Goal: Transaction & Acquisition: Purchase product/service

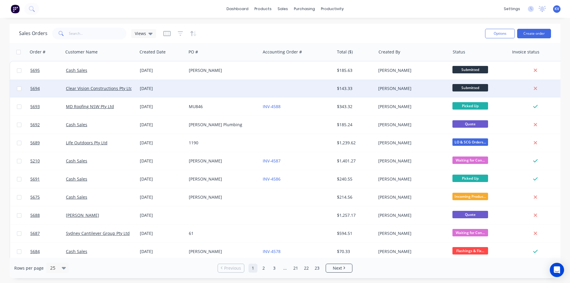
click at [267, 88] on div at bounding box center [298, 89] width 74 height 18
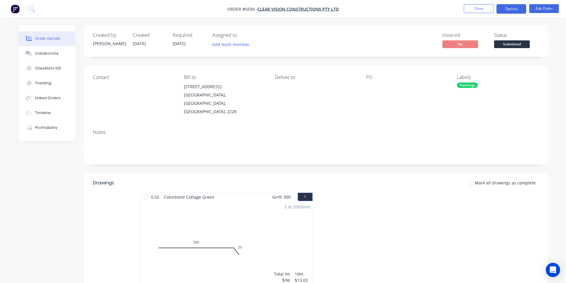
click at [516, 9] on button "Options" at bounding box center [511, 9] width 30 height 10
click at [534, 6] on button "Edit Order" at bounding box center [544, 8] width 30 height 9
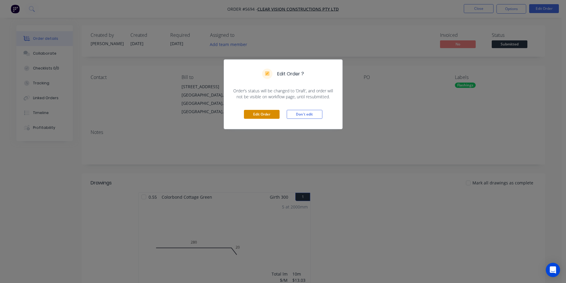
click at [259, 113] on button "Edit Order" at bounding box center [262, 114] width 36 height 9
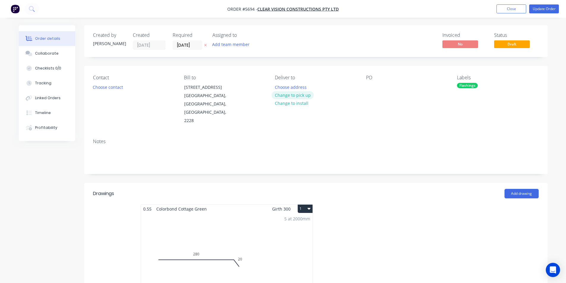
click at [283, 94] on button "Change to pick up" at bounding box center [293, 95] width 42 height 8
click at [533, 11] on button "Update Order" at bounding box center [544, 8] width 30 height 9
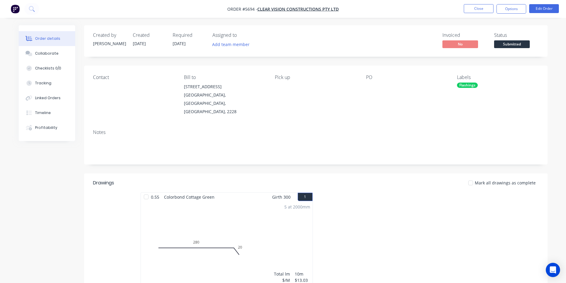
click at [526, 47] on span "Submitted" at bounding box center [512, 43] width 36 height 7
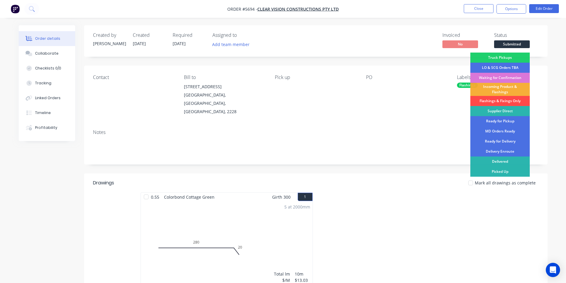
click at [507, 103] on div "Flashings & Fixings Only" at bounding box center [499, 101] width 59 height 10
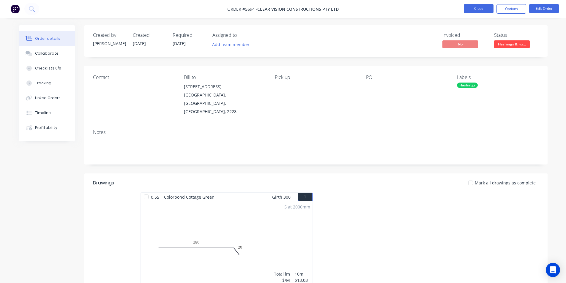
click at [482, 11] on button "Close" at bounding box center [479, 8] width 30 height 9
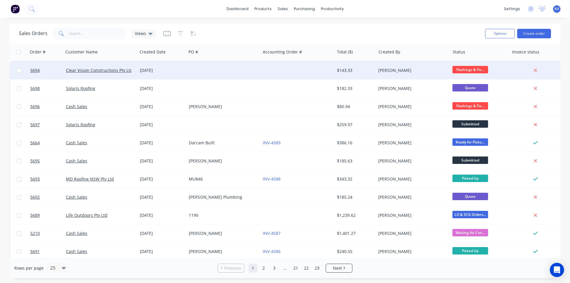
click at [379, 68] on div "[PERSON_NAME]" at bounding box center [412, 70] width 66 height 6
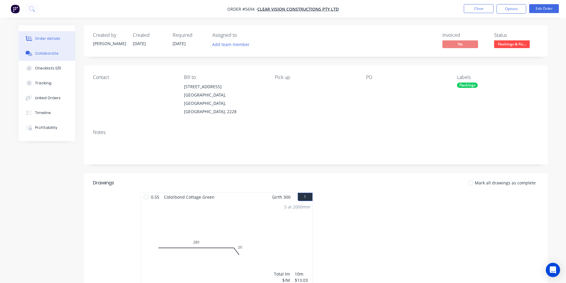
click at [34, 53] on button "Collaborate" at bounding box center [47, 53] width 56 height 15
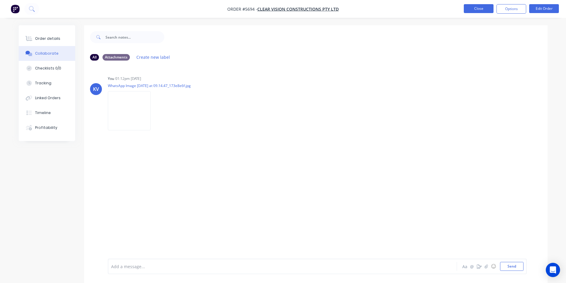
click at [487, 10] on button "Close" at bounding box center [479, 8] width 30 height 9
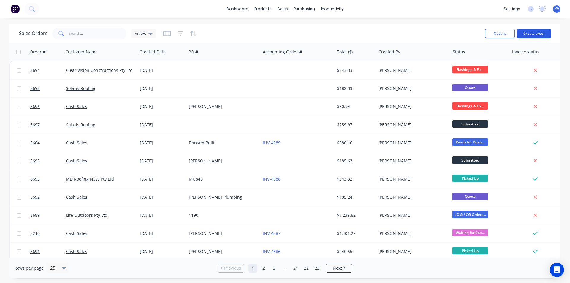
click at [545, 33] on button "Create order" at bounding box center [535, 34] width 34 height 10
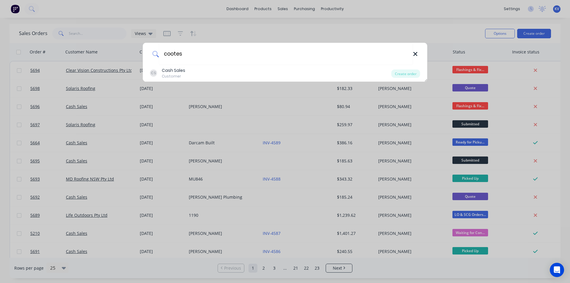
type input "cootes"
click at [414, 53] on icon at bounding box center [415, 54] width 5 height 7
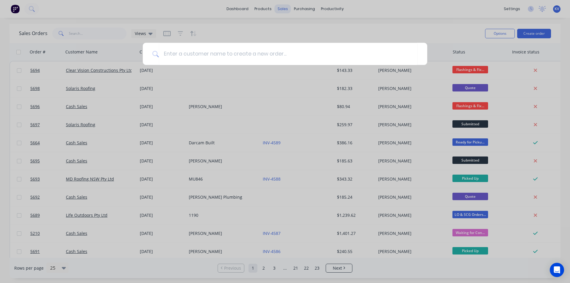
click at [286, 10] on div at bounding box center [285, 141] width 570 height 283
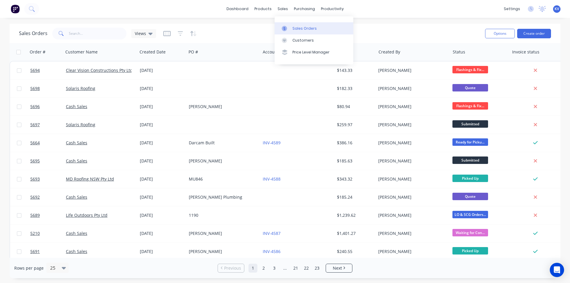
click at [303, 31] on link "Sales Orders" at bounding box center [314, 28] width 79 height 12
type input "cootes"
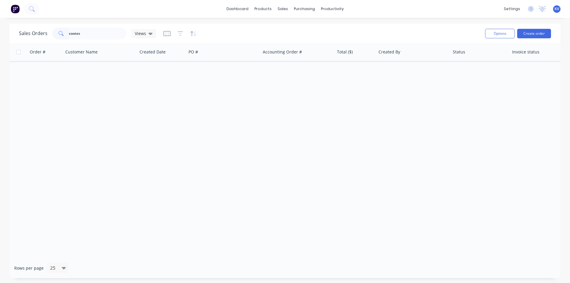
drag, startPoint x: 102, startPoint y: 32, endPoint x: 1, endPoint y: 6, distance: 103.9
click at [1, 6] on div "dashboard products sales purchasing productivity dashboard products Product Cat…" at bounding box center [285, 141] width 570 height 283
type input "o"
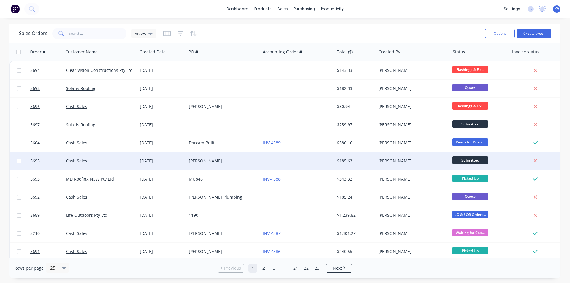
click at [275, 157] on div at bounding box center [298, 161] width 74 height 18
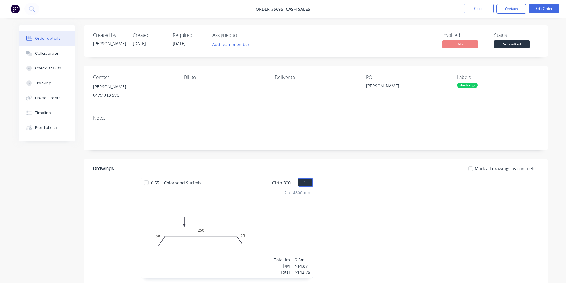
click at [280, 95] on div "Deliver to" at bounding box center [315, 88] width 81 height 27
click at [546, 11] on button "Edit Order" at bounding box center [544, 8] width 30 height 9
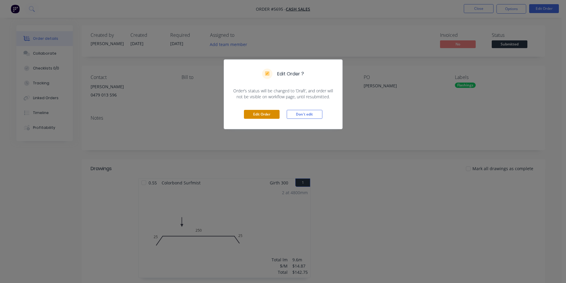
click at [269, 112] on button "Edit Order" at bounding box center [262, 114] width 36 height 9
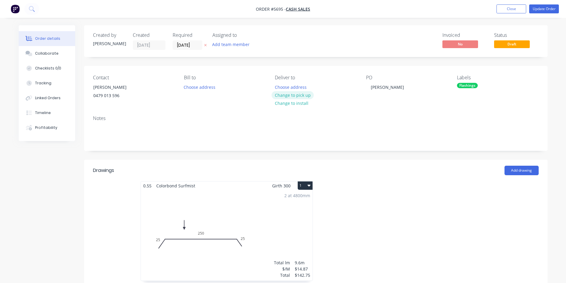
click at [293, 94] on button "Change to pick up" at bounding box center [293, 95] width 42 height 8
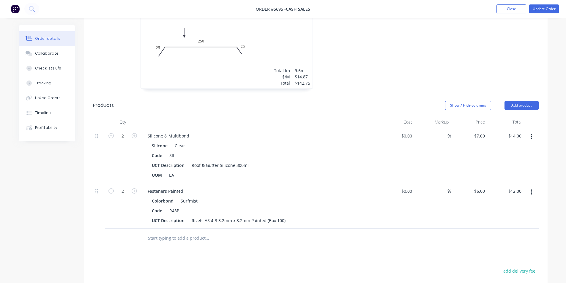
scroll to position [190, 0]
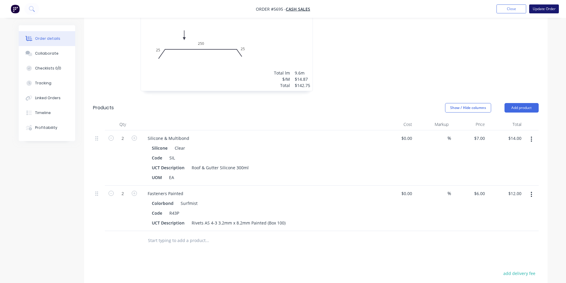
click at [539, 10] on button "Update Order" at bounding box center [544, 8] width 30 height 9
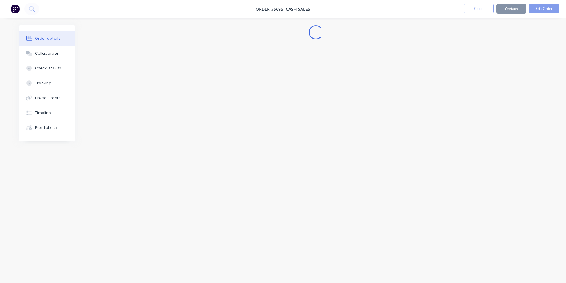
scroll to position [0, 0]
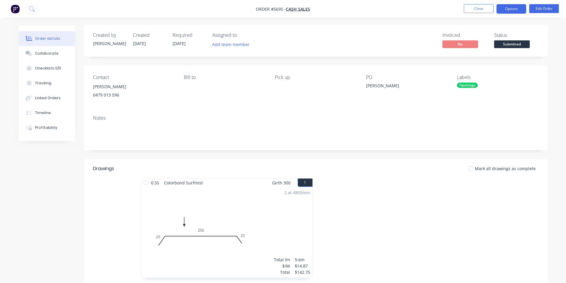
click at [521, 7] on button "Options" at bounding box center [511, 9] width 30 height 10
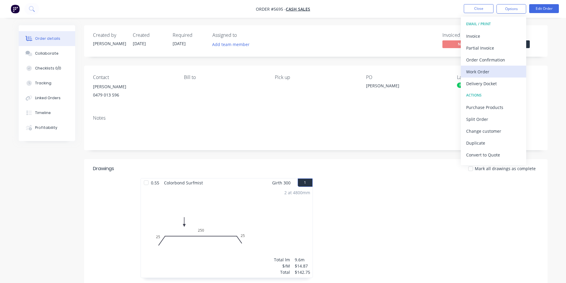
click at [473, 69] on div "Work Order" at bounding box center [493, 71] width 55 height 9
drag, startPoint x: 462, startPoint y: 70, endPoint x: 469, endPoint y: 69, distance: 7.2
click at [462, 70] on button "Custom" at bounding box center [493, 72] width 65 height 12
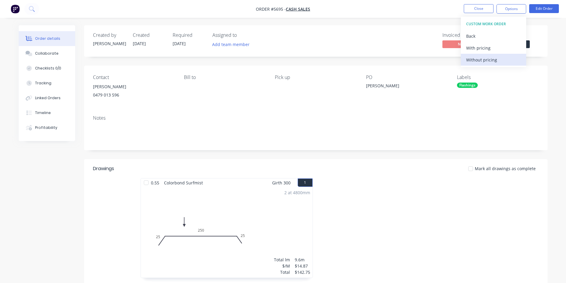
click at [473, 59] on div "Without pricing" at bounding box center [493, 60] width 55 height 9
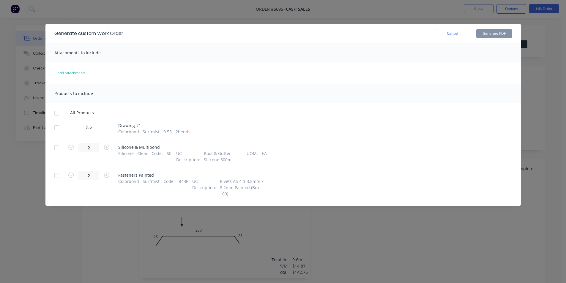
click at [56, 126] on div at bounding box center [57, 128] width 12 height 12
click at [486, 32] on button "Generate PDF" at bounding box center [494, 34] width 36 height 10
click at [457, 34] on button "Cancel" at bounding box center [453, 34] width 36 height 10
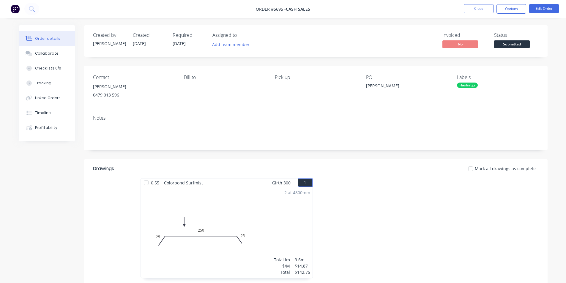
click at [177, 44] on span "03/09/25" at bounding box center [179, 44] width 13 height 6
click at [550, 11] on button "Edit Order" at bounding box center [544, 8] width 30 height 9
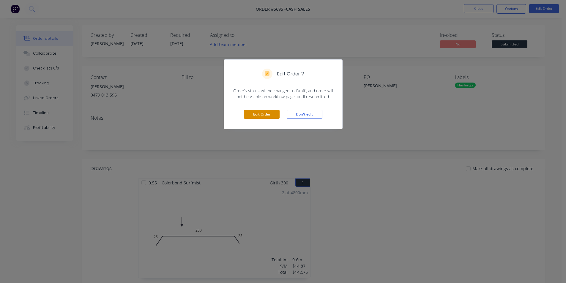
click at [277, 112] on button "Edit Order" at bounding box center [262, 114] width 36 height 9
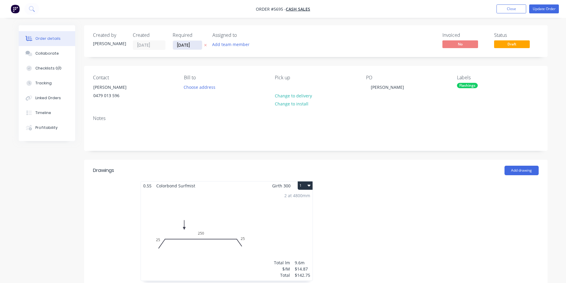
click at [191, 46] on input "03/09/25" at bounding box center [187, 45] width 29 height 9
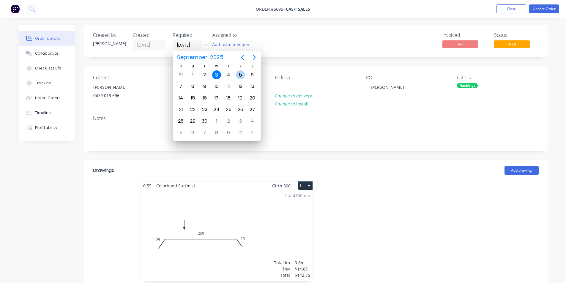
click at [243, 72] on div "5" at bounding box center [240, 74] width 9 height 9
type input "05/09/25"
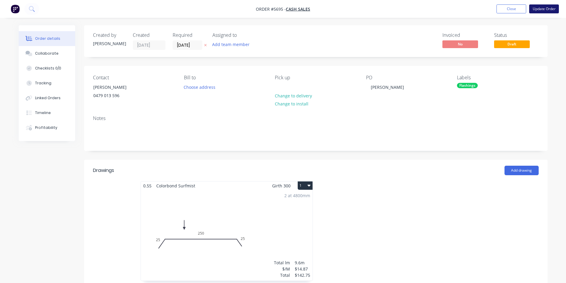
click at [553, 7] on button "Update Order" at bounding box center [544, 8] width 30 height 9
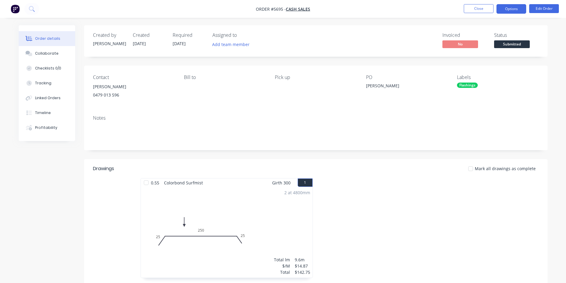
click at [502, 11] on button "Options" at bounding box center [511, 9] width 30 height 10
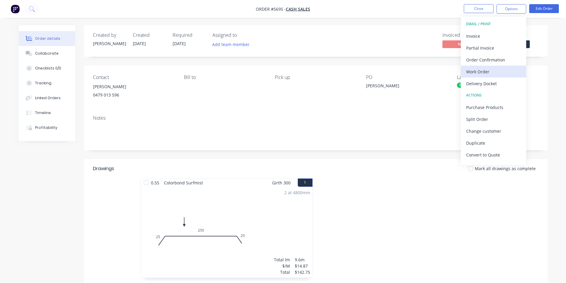
click at [474, 72] on div "Work Order" at bounding box center [493, 71] width 55 height 9
click at [476, 72] on div "Custom" at bounding box center [493, 71] width 55 height 9
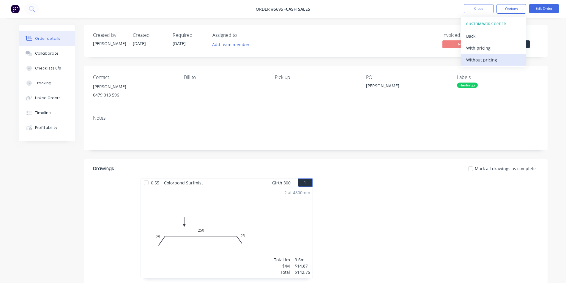
click at [482, 62] on div "Without pricing" at bounding box center [493, 60] width 55 height 9
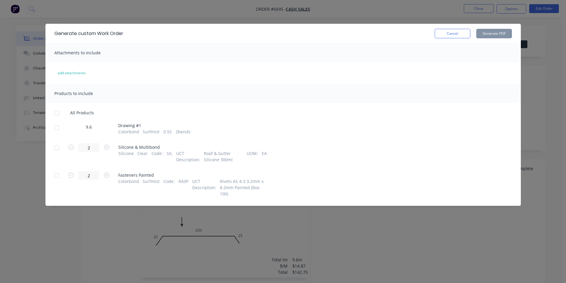
click at [56, 126] on div at bounding box center [57, 128] width 12 height 12
click at [500, 34] on button "Generate PDF" at bounding box center [494, 34] width 36 height 10
click at [444, 31] on button "Cancel" at bounding box center [453, 34] width 36 height 10
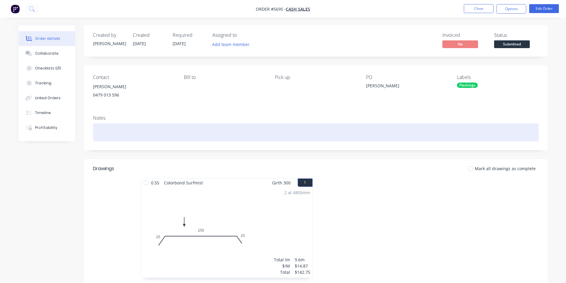
click at [301, 124] on div at bounding box center [316, 132] width 446 height 18
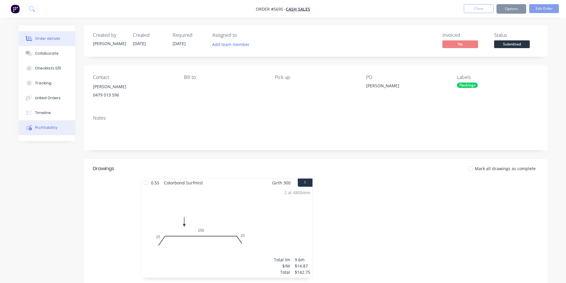
click at [35, 123] on div "Order details Collaborate Checklists 0/0 Tracking Linked Orders Timeline Profit…" at bounding box center [47, 83] width 56 height 116
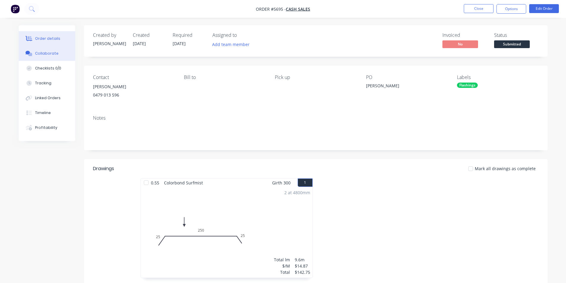
click at [45, 56] on button "Collaborate" at bounding box center [47, 53] width 56 height 15
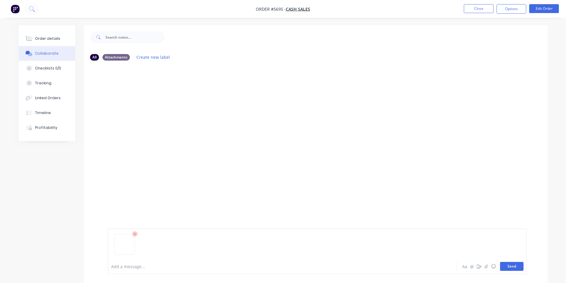
click at [520, 268] on button "Send" at bounding box center [511, 266] width 23 height 9
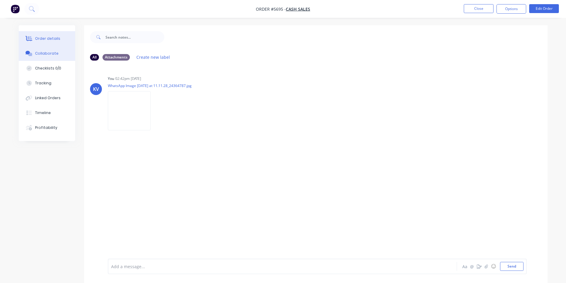
drag, startPoint x: 62, startPoint y: 39, endPoint x: 70, endPoint y: 37, distance: 8.6
click at [61, 40] on button "Order details" at bounding box center [47, 38] width 56 height 15
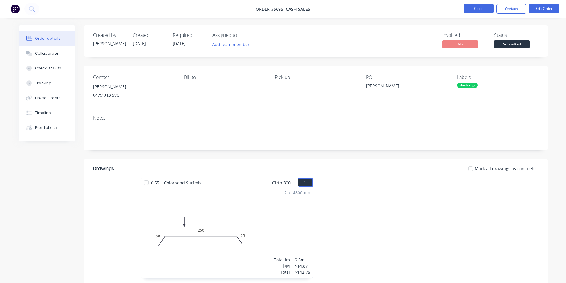
click at [485, 9] on button "Close" at bounding box center [479, 8] width 30 height 9
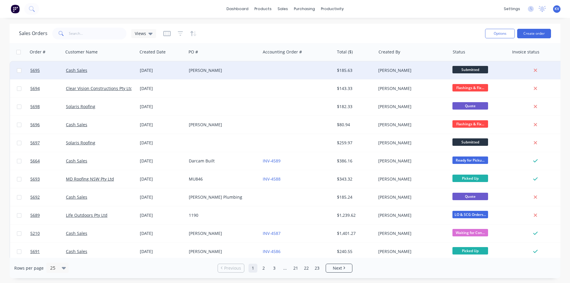
click at [471, 69] on span "Submitted" at bounding box center [471, 69] width 36 height 7
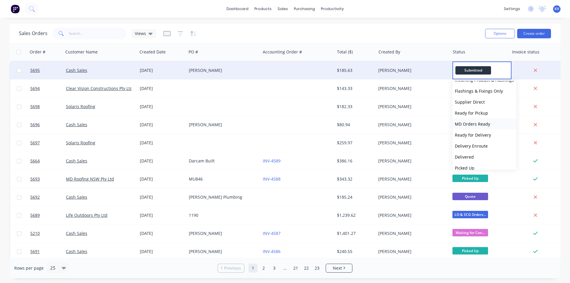
scroll to position [59, 0]
click at [477, 82] on button "Flashings & Fixings Only" at bounding box center [485, 85] width 64 height 11
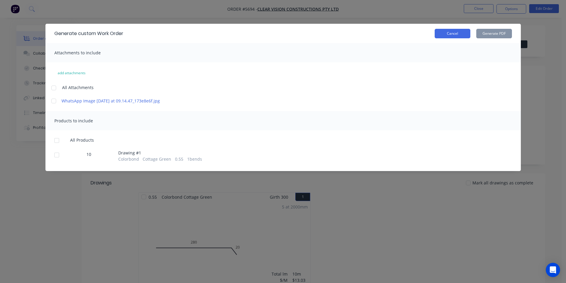
click at [449, 31] on button "Cancel" at bounding box center [453, 34] width 36 height 10
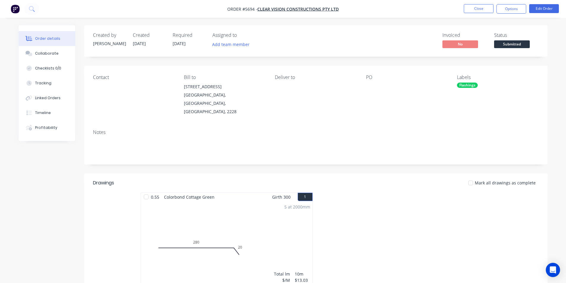
click at [472, 15] on nav "Order #5694 - Clear Vision Constructions Pty Ltd Close Options Edit Order" at bounding box center [283, 9] width 566 height 18
click at [472, 11] on button "Close" at bounding box center [479, 8] width 30 height 9
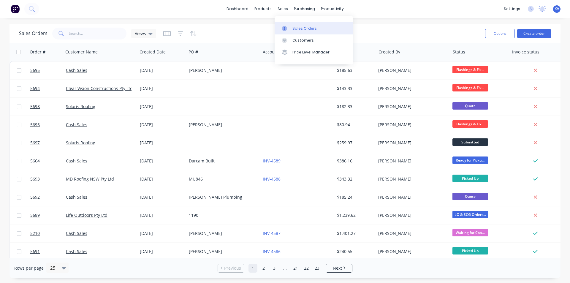
click at [292, 29] on link "Sales Orders" at bounding box center [314, 28] width 79 height 12
click at [298, 38] on div "Customers" at bounding box center [303, 40] width 21 height 5
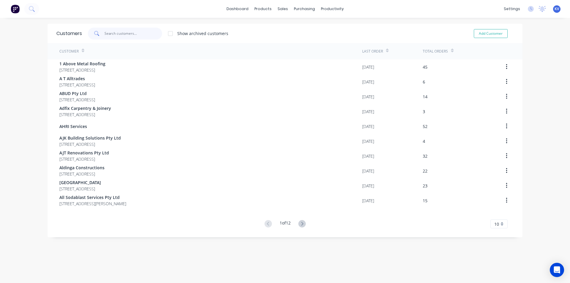
click at [116, 32] on input "text" at bounding box center [134, 34] width 58 height 12
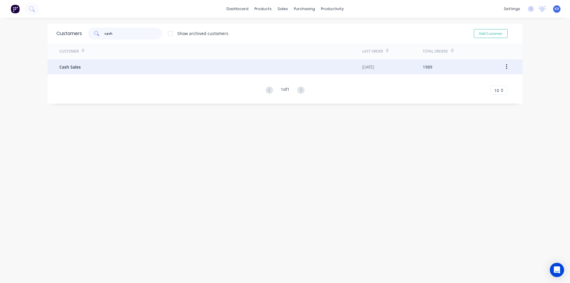
type input "cash"
click at [113, 64] on div "Cash Sales" at bounding box center [210, 66] width 303 height 15
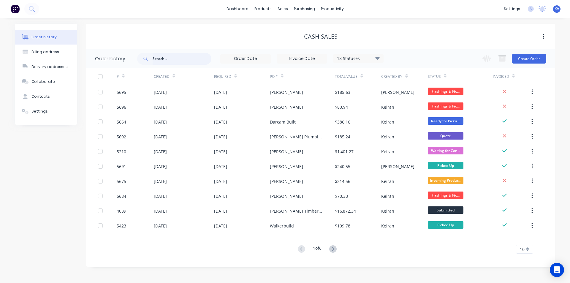
click at [195, 60] on input "text" at bounding box center [182, 59] width 59 height 12
type input "cootes"
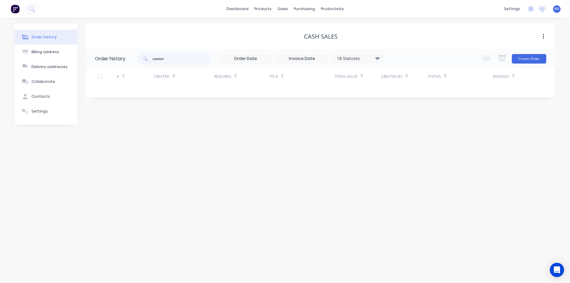
click at [381, 62] on div "18 Statuses" at bounding box center [359, 58] width 50 height 7
click at [398, 139] on div "Archived" at bounding box center [371, 142] width 74 height 12
click at [408, 139] on label at bounding box center [408, 139] width 0 height 0
click at [408, 141] on input "checkbox" at bounding box center [410, 142] width 5 height 6
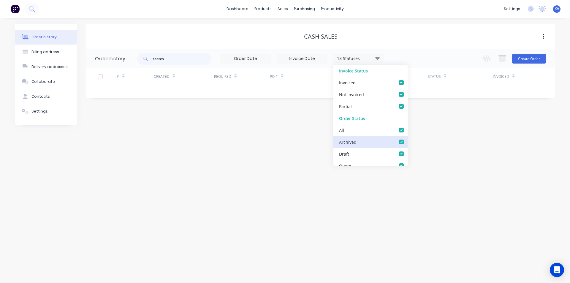
checkbox input "true"
click at [197, 60] on input "cootes" at bounding box center [182, 59] width 59 height 12
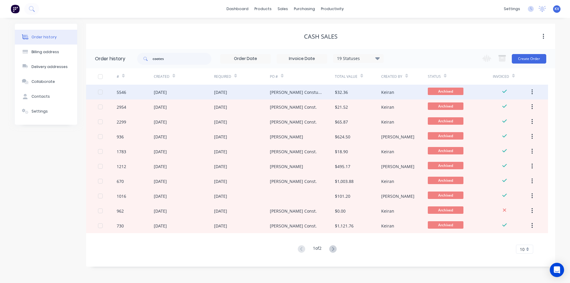
click at [335, 93] on div "$32.36" at bounding box center [341, 92] width 13 height 6
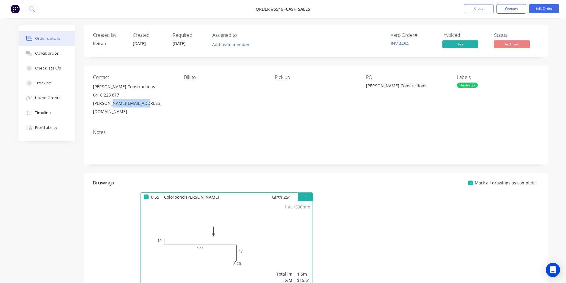
drag, startPoint x: 159, startPoint y: 103, endPoint x: 110, endPoint y: 101, distance: 49.1
click at [110, 101] on div "p.cootes@bigpond.net.au" at bounding box center [133, 107] width 81 height 17
drag, startPoint x: 509, startPoint y: 8, endPoint x: 508, endPoint y: 16, distance: 8.0
click at [509, 8] on button "Options" at bounding box center [511, 9] width 30 height 10
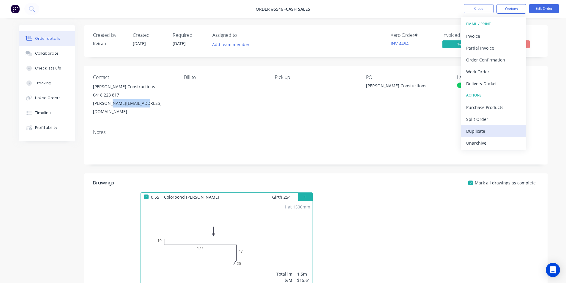
click at [473, 131] on div "Duplicate" at bounding box center [493, 131] width 55 height 9
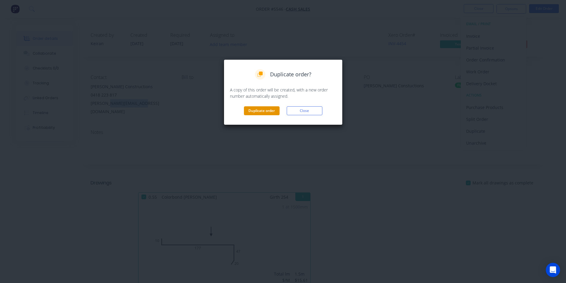
click at [267, 114] on button "Duplicate order" at bounding box center [262, 110] width 36 height 9
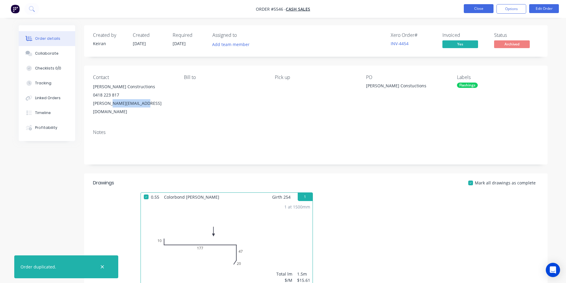
click at [479, 8] on button "Close" at bounding box center [479, 8] width 30 height 9
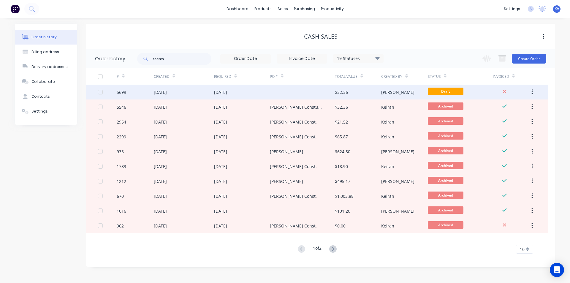
click at [379, 93] on div "$32.36" at bounding box center [358, 92] width 46 height 15
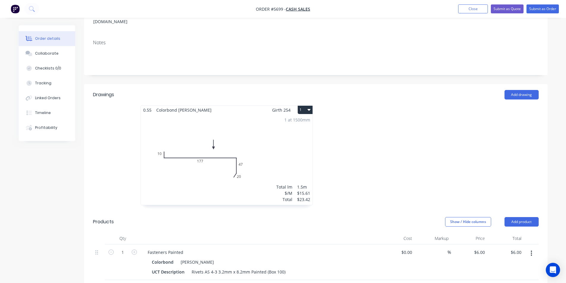
scroll to position [119, 0]
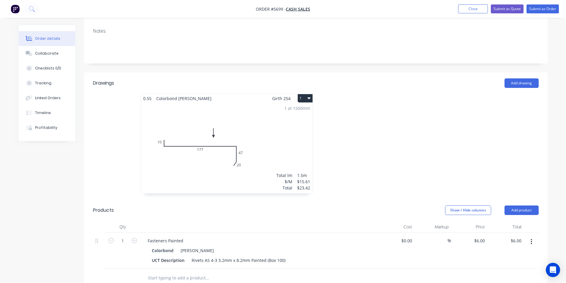
click at [308, 96] on icon "button" at bounding box center [309, 98] width 3 height 5
click at [304, 132] on div "Delete" at bounding box center [284, 136] width 46 height 9
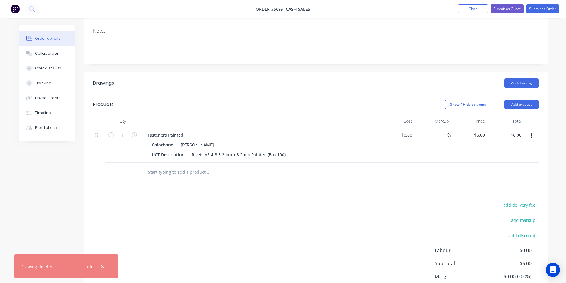
click at [531, 133] on icon "button" at bounding box center [531, 136] width 1 height 7
click at [496, 183] on div "Delete" at bounding box center [511, 187] width 46 height 9
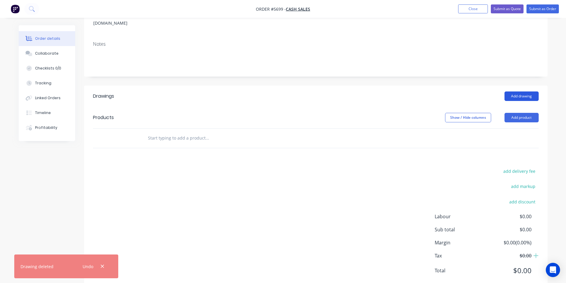
click at [528, 92] on button "Add drawing" at bounding box center [521, 97] width 34 height 10
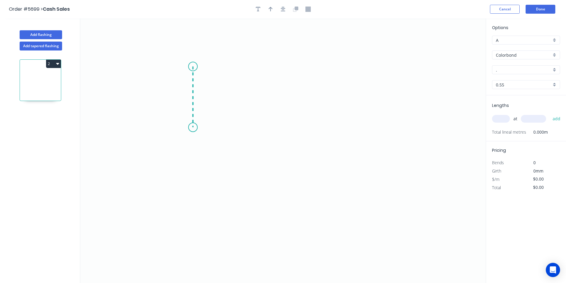
drag, startPoint x: 193, startPoint y: 78, endPoint x: 194, endPoint y: 127, distance: 49.0
click at [194, 127] on icon "0" at bounding box center [283, 150] width 406 height 265
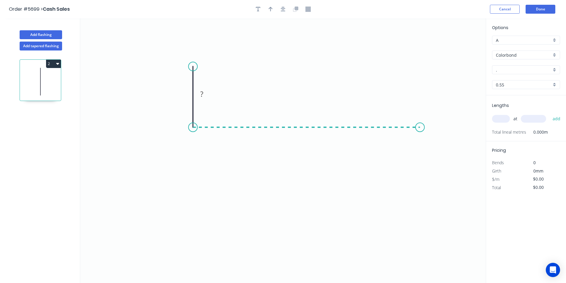
click at [420, 127] on icon "0 ?" at bounding box center [283, 150] width 406 height 265
click at [419, 195] on icon "0 ? ?" at bounding box center [283, 150] width 406 height 265
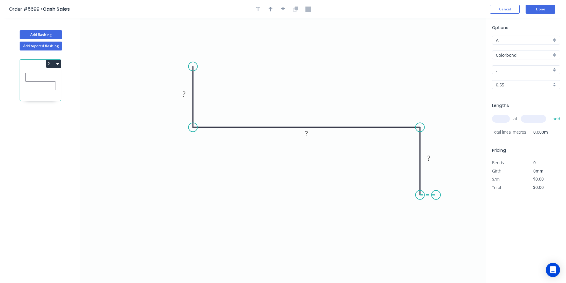
click at [436, 196] on icon "0 ? ? ?" at bounding box center [283, 150] width 406 height 265
click at [438, 253] on icon "0 ? ? ? ?" at bounding box center [283, 150] width 406 height 265
click at [445, 241] on div "Crush & Fold" at bounding box center [467, 242] width 60 height 12
click at [445, 266] on div "Flip bend" at bounding box center [464, 267] width 60 height 12
click at [187, 100] on rect at bounding box center [183, 94] width 19 height 12
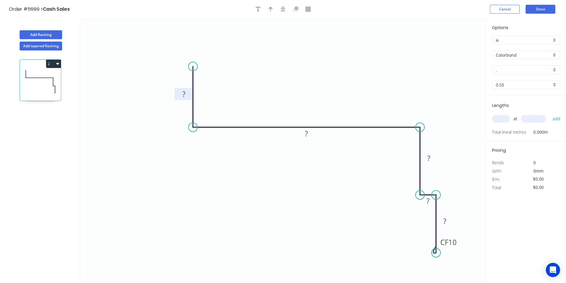
click at [186, 97] on rect at bounding box center [184, 94] width 12 height 8
click at [307, 136] on tspan "260" at bounding box center [306, 134] width 12 height 10
click at [407, 105] on icon "0 30 280 ? ? CF 10 ?" at bounding box center [283, 150] width 406 height 265
click at [434, 160] on rect at bounding box center [429, 158] width 12 height 8
click at [458, 105] on icon "0 30 280 105 20 CF 10 75" at bounding box center [283, 150] width 406 height 265
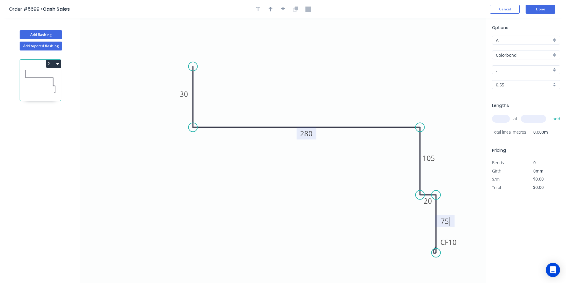
type input "$27.81"
click at [528, 69] on input "." at bounding box center [524, 70] width 56 height 6
click at [510, 116] on div "[PERSON_NAME]" at bounding box center [525, 120] width 67 height 10
type input "[PERSON_NAME]"
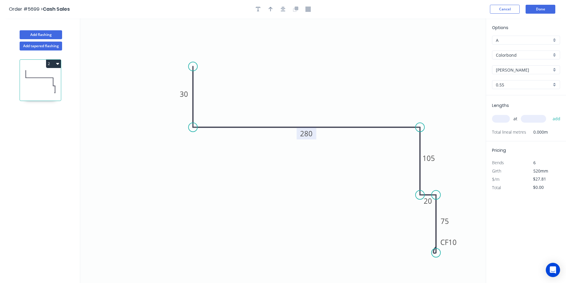
click at [502, 118] on input "text" at bounding box center [501, 119] width 18 height 8
type input "1"
type input "2400"
click at [555, 113] on div "1 at 2400 add" at bounding box center [526, 119] width 69 height 16
click at [554, 118] on button "add" at bounding box center [557, 119] width 14 height 10
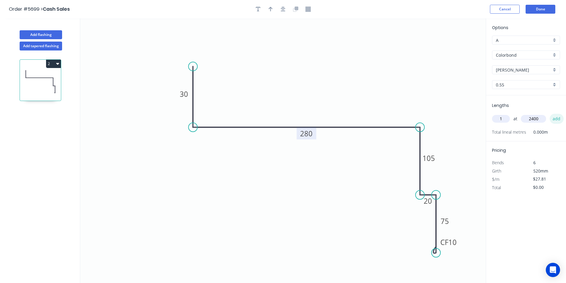
type input "$66.74"
click at [271, 10] on icon "button" at bounding box center [271, 9] width 4 height 5
drag, startPoint x: 455, startPoint y: 47, endPoint x: 347, endPoint y: 91, distance: 117.4
click at [347, 89] on icon at bounding box center [346, 79] width 5 height 19
click at [546, 14] on header "Order #5699 > Cash Sales Cancel Done" at bounding box center [283, 9] width 566 height 18
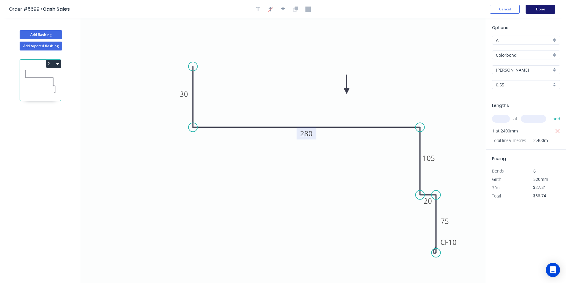
click at [544, 12] on button "Done" at bounding box center [541, 9] width 30 height 9
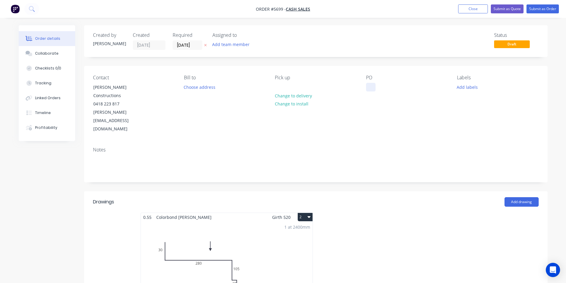
drag, startPoint x: 372, startPoint y: 97, endPoint x: 367, endPoint y: 89, distance: 10.1
click at [372, 97] on div "PO" at bounding box center [406, 104] width 81 height 59
click at [366, 89] on div at bounding box center [371, 87] width 10 height 9
paste div
drag, startPoint x: 425, startPoint y: 87, endPoint x: 344, endPoint y: 82, distance: 81.6
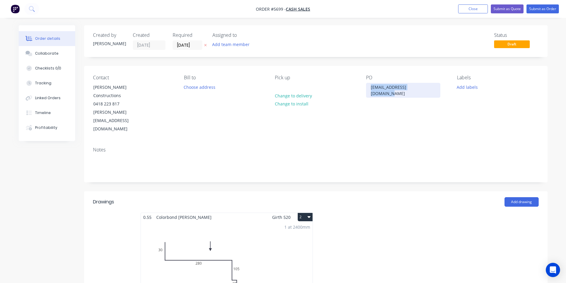
click at [344, 82] on div "Contact Paul Cootes Constructions 0418 223 817 p.cootes@bigpond.net.au Bill to …" at bounding box center [315, 104] width 463 height 76
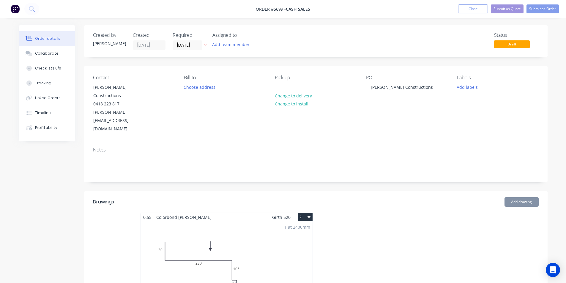
click at [465, 122] on div "Contact Paul Cootes Constructions 0418 223 817 p.cootes@bigpond.net.au Bill to …" at bounding box center [315, 104] width 463 height 76
drag, startPoint x: 468, startPoint y: 80, endPoint x: 466, endPoint y: 83, distance: 3.7
click at [468, 81] on div "Labels Add labels" at bounding box center [497, 104] width 81 height 59
click at [465, 84] on button "Add labels" at bounding box center [467, 87] width 27 height 8
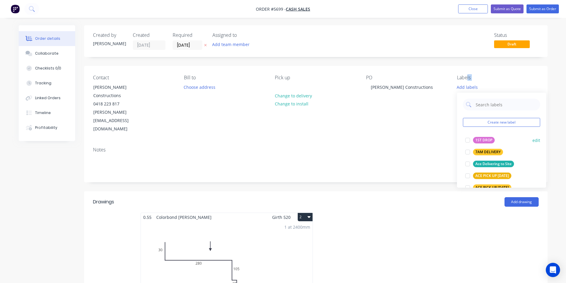
scroll to position [89, 0]
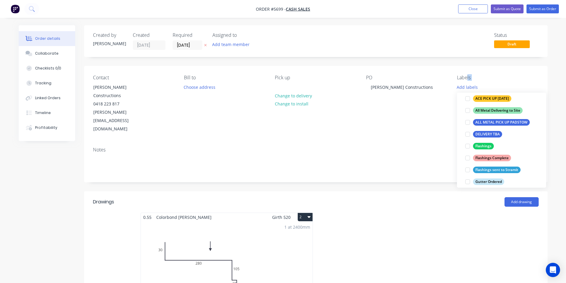
click at [467, 148] on div at bounding box center [468, 146] width 12 height 12
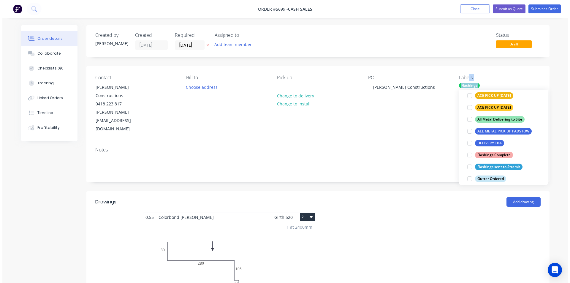
scroll to position [0, 0]
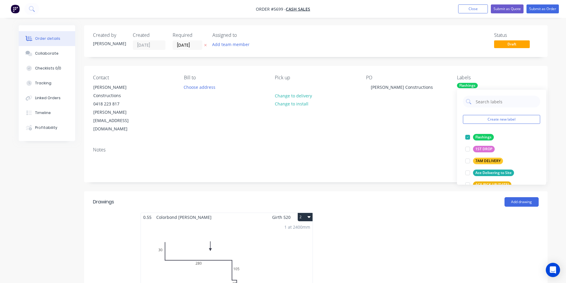
click at [453, 213] on div at bounding box center [405, 266] width 178 height 106
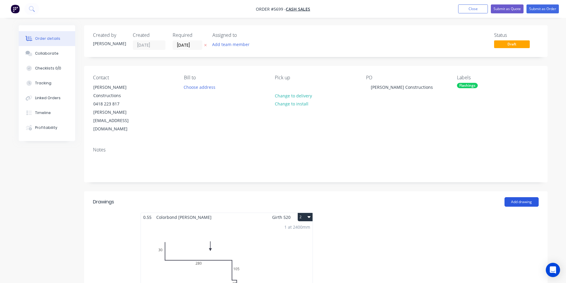
click at [532, 197] on button "Add drawing" at bounding box center [521, 202] width 34 height 10
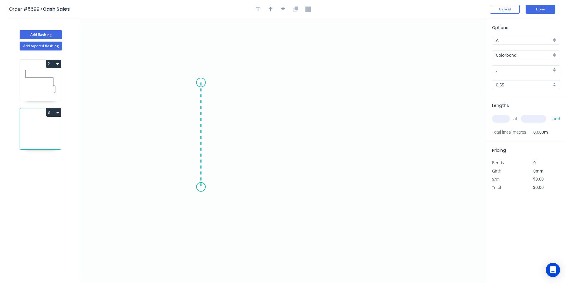
drag, startPoint x: 201, startPoint y: 83, endPoint x: 202, endPoint y: 187, distance: 104.6
click at [202, 187] on icon "0" at bounding box center [283, 150] width 406 height 265
click at [295, 182] on icon "0 ?" at bounding box center [283, 150] width 406 height 265
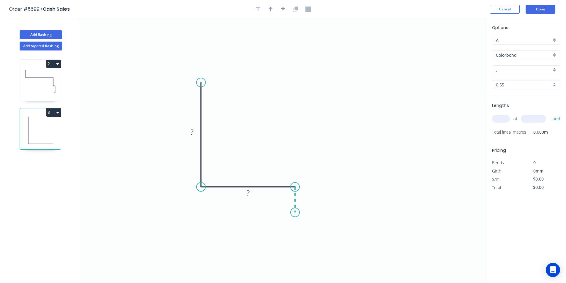
click at [295, 213] on icon "0 ? ?" at bounding box center [283, 150] width 406 height 265
click at [295, 213] on circle at bounding box center [295, 212] width 9 height 9
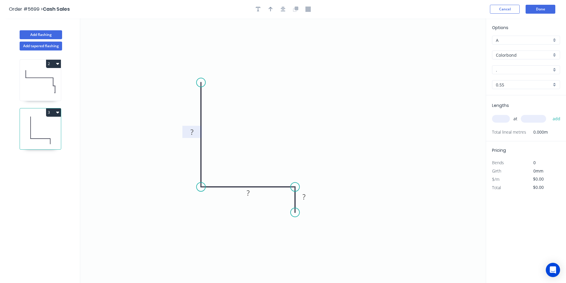
click at [191, 131] on tspan "?" at bounding box center [191, 132] width 3 height 10
click at [276, 94] on icon "0 75 22 12" at bounding box center [283, 150] width 406 height 265
type input "$9.91"
drag, startPoint x: 270, startPoint y: 11, endPoint x: 303, endPoint y: 16, distance: 33.7
click at [271, 11] on icon "button" at bounding box center [271, 9] width 4 height 5
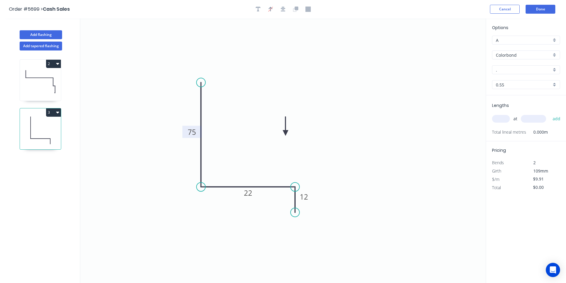
drag, startPoint x: 431, startPoint y: 78, endPoint x: 286, endPoint y: 133, distance: 155.5
click at [286, 133] on icon at bounding box center [285, 126] width 5 height 19
click at [286, 133] on icon at bounding box center [285, 125] width 5 height 19
click at [509, 71] on input "." at bounding box center [524, 70] width 56 height 6
click at [507, 82] on div "Shale Grey" at bounding box center [525, 81] width 67 height 10
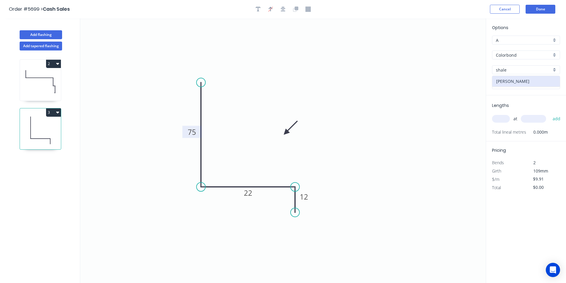
type input "Shale Grey"
click at [501, 122] on input "text" at bounding box center [501, 119] width 18 height 8
type input "1"
type input "2400"
click at [555, 121] on button "add" at bounding box center [557, 119] width 14 height 10
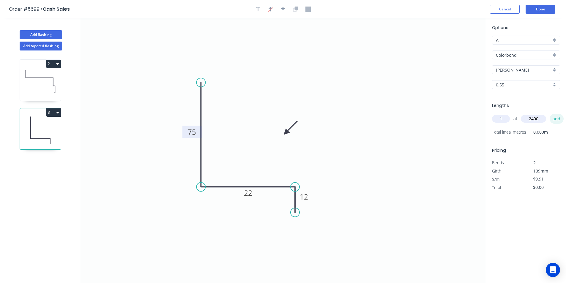
type input "$23.78"
click at [544, 7] on button "Done" at bounding box center [541, 9] width 30 height 9
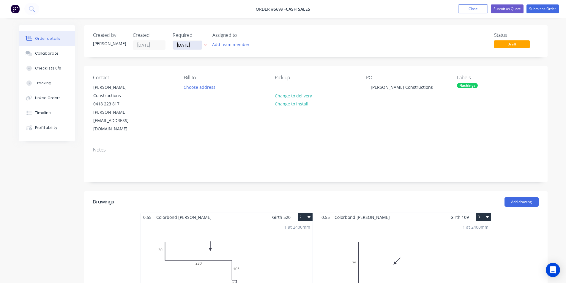
click at [191, 44] on input "[DATE]" at bounding box center [187, 45] width 29 height 9
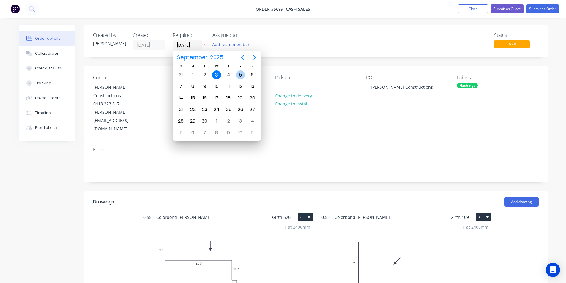
click at [239, 72] on div "5" at bounding box center [240, 74] width 9 height 9
type input "05/09/25"
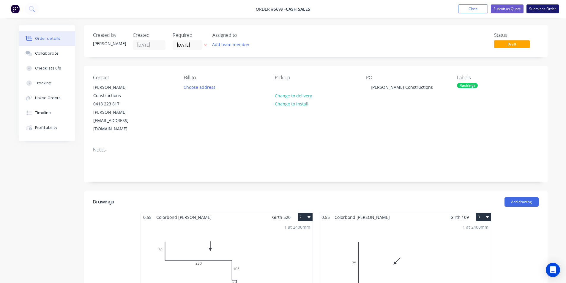
click at [535, 9] on button "Submit as Order" at bounding box center [542, 8] width 32 height 9
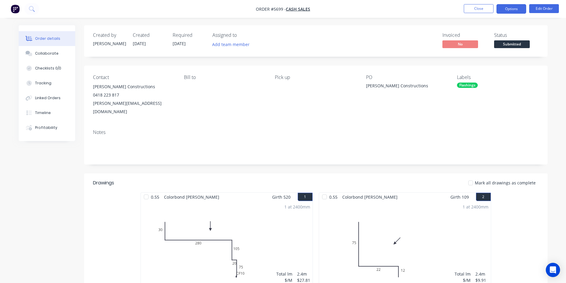
click at [515, 6] on button "Options" at bounding box center [511, 9] width 30 height 10
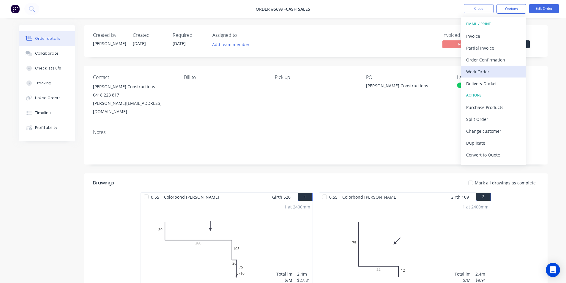
click at [496, 70] on div "Work Order" at bounding box center [493, 71] width 55 height 9
click at [491, 72] on div "Custom" at bounding box center [493, 71] width 55 height 9
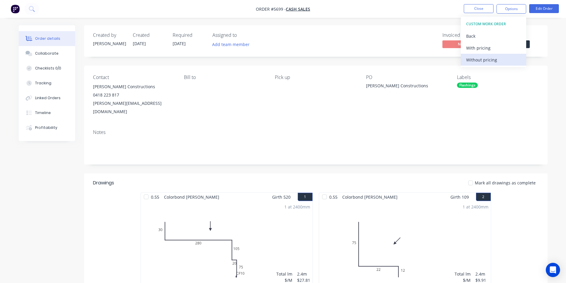
click at [488, 59] on div "Without pricing" at bounding box center [493, 60] width 55 height 9
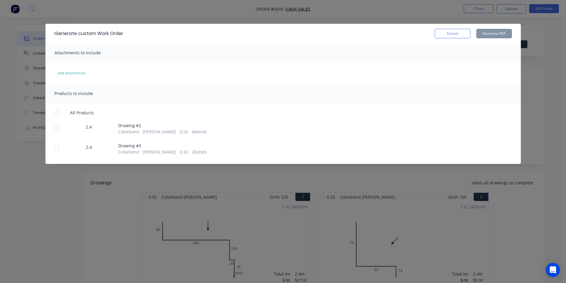
drag, startPoint x: 56, startPoint y: 119, endPoint x: 58, endPoint y: 126, distance: 7.1
click at [58, 126] on div "All Products 2.4 Drawing # 2 Colorbond Shale Grey 0.55 6 bends 2.4 Drawing # 3 …" at bounding box center [282, 132] width 475 height 45
drag, startPoint x: 58, startPoint y: 127, endPoint x: 55, endPoint y: 148, distance: 21.7
click at [57, 129] on div at bounding box center [57, 128] width 12 height 12
drag, startPoint x: 53, startPoint y: 144, endPoint x: 55, endPoint y: 148, distance: 3.7
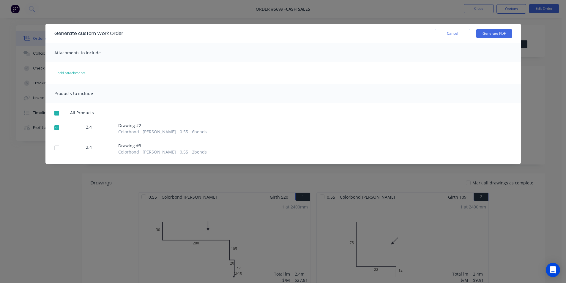
click at [53, 146] on div at bounding box center [57, 148] width 12 height 12
click at [497, 33] on button "Generate PDF" at bounding box center [494, 34] width 36 height 10
click at [443, 34] on button "Cancel" at bounding box center [453, 34] width 36 height 10
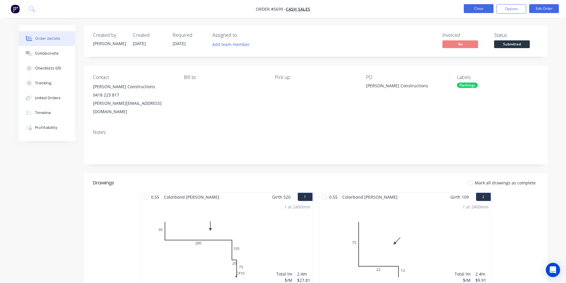
click at [491, 9] on button "Close" at bounding box center [479, 8] width 30 height 9
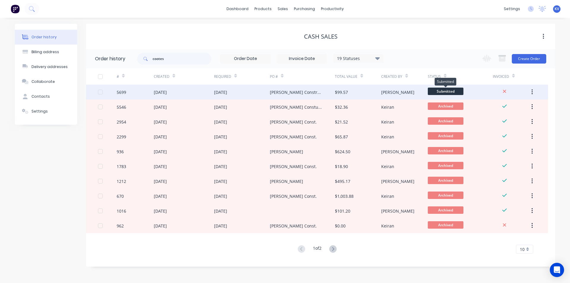
click at [446, 93] on span "Submitted" at bounding box center [446, 91] width 36 height 7
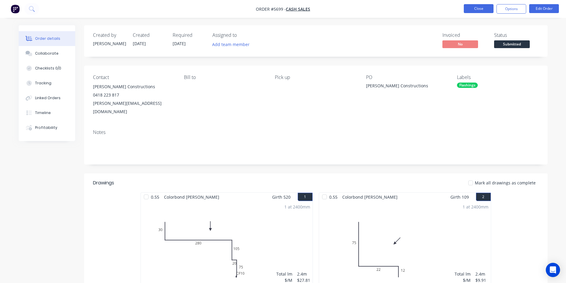
click at [484, 9] on button "Close" at bounding box center [479, 8] width 30 height 9
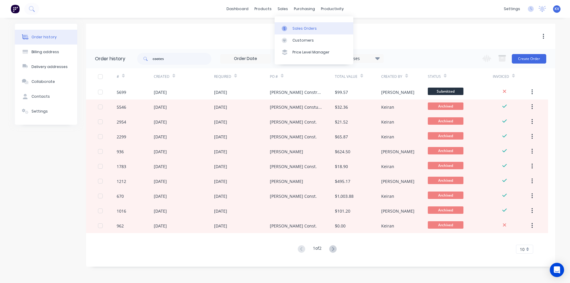
click at [286, 30] on icon at bounding box center [284, 28] width 5 height 5
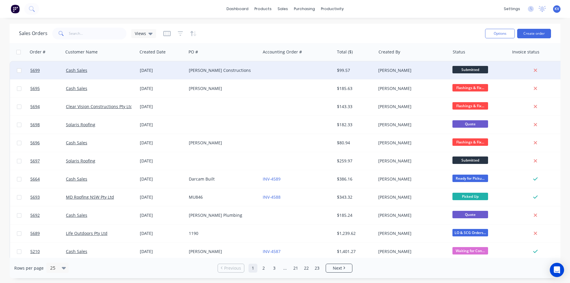
click at [459, 65] on div "Submitted" at bounding box center [479, 71] width 59 height 18
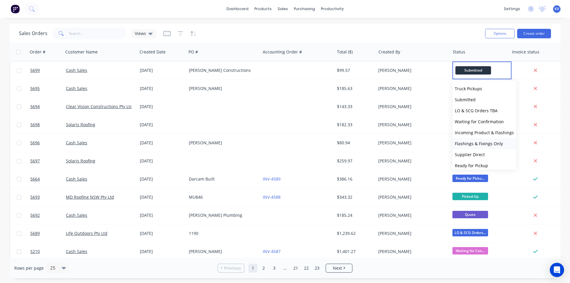
click at [481, 144] on span "Flashings & Fixings Only" at bounding box center [479, 144] width 48 height 6
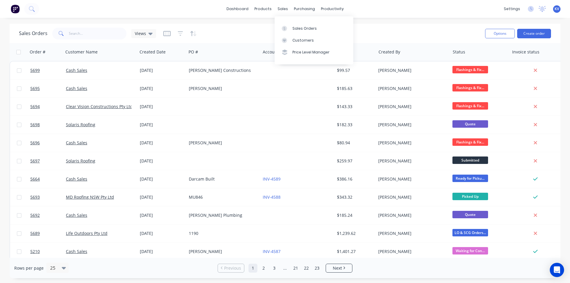
drag, startPoint x: 286, startPoint y: 9, endPoint x: 289, endPoint y: 15, distance: 6.4
click at [287, 9] on div "sales" at bounding box center [283, 8] width 16 height 9
click at [294, 31] on link "Sales Orders" at bounding box center [314, 28] width 79 height 12
click at [288, 25] on link "Sales Orders" at bounding box center [314, 28] width 79 height 12
click at [101, 36] on input "text" at bounding box center [98, 34] width 58 height 12
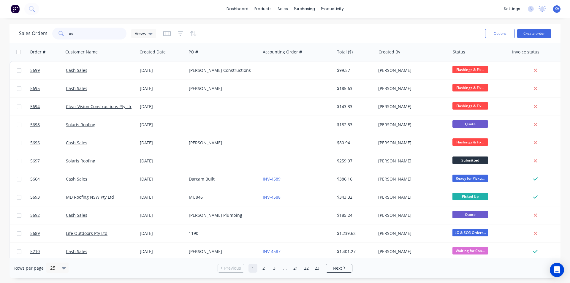
type input "u"
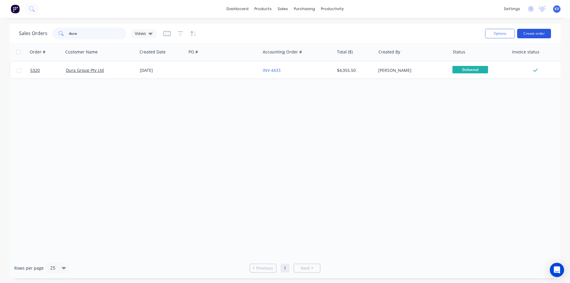
type input "dura"
click at [527, 35] on button "Create order" at bounding box center [535, 34] width 34 height 10
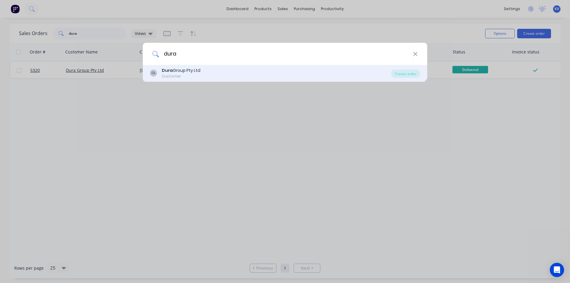
type input "dura"
click at [263, 76] on div "DL Dura Group Pty Ltd Customer" at bounding box center [271, 73] width 242 height 12
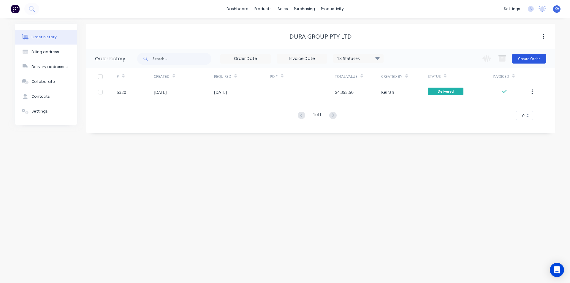
click at [540, 59] on button "Create Order" at bounding box center [529, 59] width 34 height 10
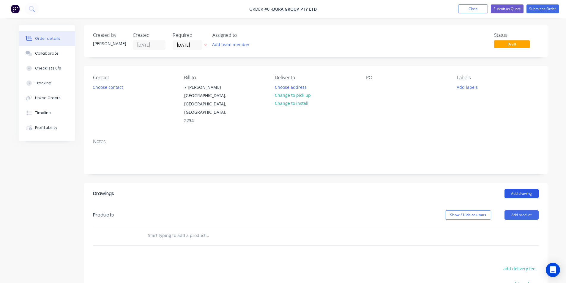
click at [524, 189] on button "Add drawing" at bounding box center [521, 194] width 34 height 10
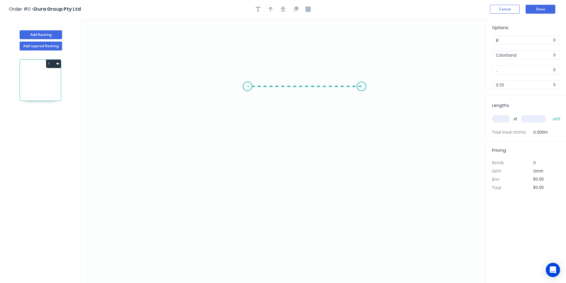
drag, startPoint x: 362, startPoint y: 86, endPoint x: 247, endPoint y: 87, distance: 114.1
click at [247, 87] on icon "0" at bounding box center [283, 150] width 406 height 265
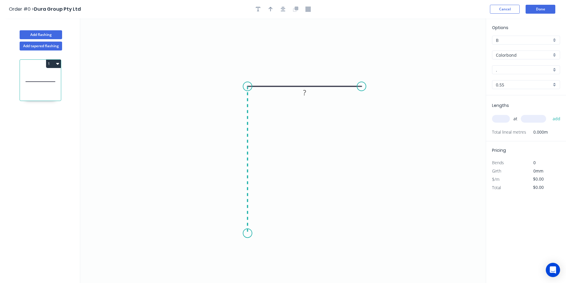
click at [256, 234] on icon "0 ?" at bounding box center [283, 150] width 406 height 265
click at [247, 236] on circle at bounding box center [247, 233] width 9 height 9
click at [248, 236] on circle at bounding box center [247, 233] width 9 height 9
click at [241, 157] on rect at bounding box center [239, 157] width 12 height 8
drag, startPoint x: 401, startPoint y: 39, endPoint x: 397, endPoint y: 39, distance: 4.2
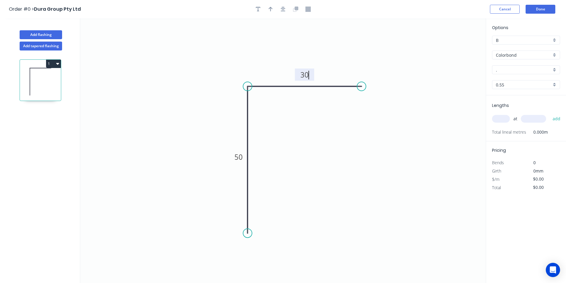
click at [399, 39] on icon "0 50 30" at bounding box center [283, 150] width 406 height 265
type input "$6.93"
click at [271, 11] on icon "button" at bounding box center [271, 9] width 4 height 5
drag, startPoint x: 454, startPoint y: 47, endPoint x: 383, endPoint y: 51, distance: 70.6
click at [366, 51] on icon "0 50 30" at bounding box center [283, 150] width 406 height 265
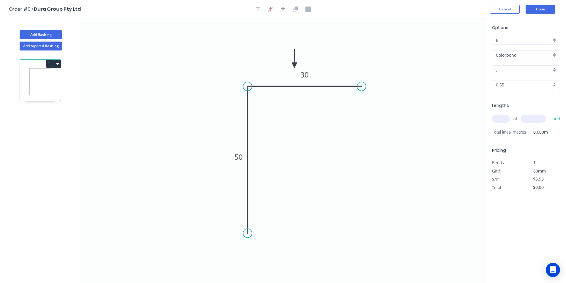
drag, startPoint x: 455, startPoint y: 48, endPoint x: 294, endPoint y: 65, distance: 162.3
click at [294, 65] on icon at bounding box center [294, 58] width 5 height 19
drag, startPoint x: 279, startPoint y: 66, endPoint x: 288, endPoint y: 62, distance: 9.1
click at [279, 62] on icon "0 50 30" at bounding box center [283, 150] width 406 height 265
drag, startPoint x: 294, startPoint y: 64, endPoint x: 270, endPoint y: 68, distance: 23.9
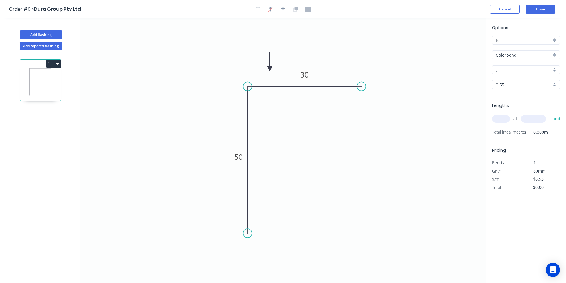
click at [270, 68] on icon at bounding box center [269, 61] width 5 height 19
click at [535, 70] on input "." at bounding box center [524, 70] width 56 height 6
click at [513, 115] on div "Night Sky" at bounding box center [525, 117] width 67 height 10
type input "Night Sky"
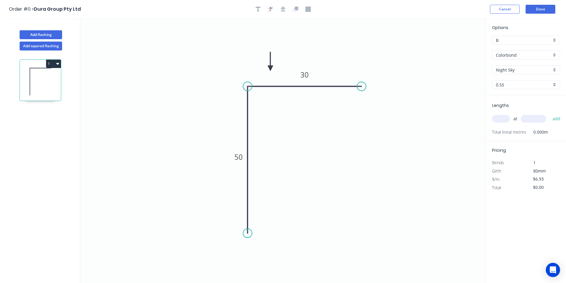
click at [500, 119] on input "text" at bounding box center [501, 119] width 18 height 8
type input "2"
type input "3500"
click at [557, 119] on button "add" at bounding box center [557, 119] width 14 height 10
type input "$48.51"
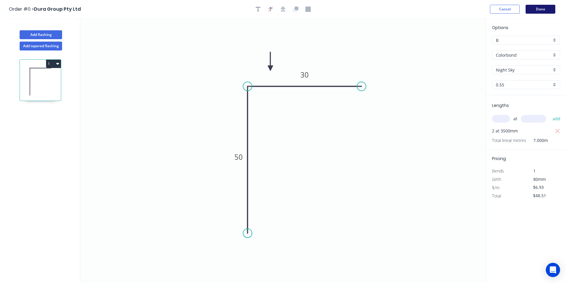
click at [549, 12] on button "Done" at bounding box center [541, 9] width 30 height 9
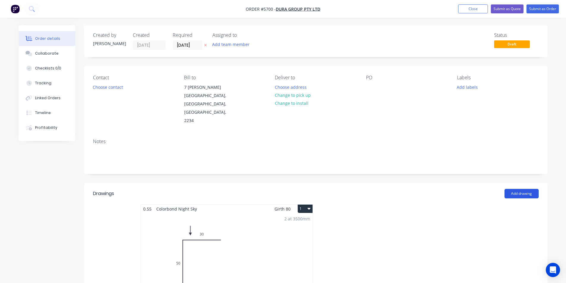
click at [512, 189] on button "Add drawing" at bounding box center [521, 194] width 34 height 10
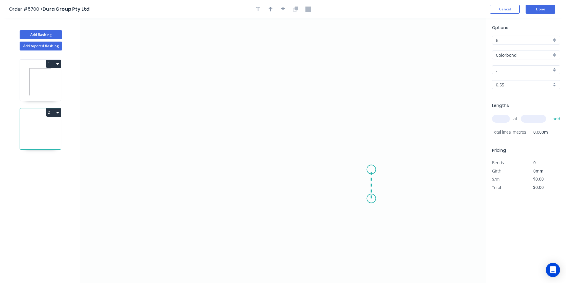
drag, startPoint x: 371, startPoint y: 199, endPoint x: 369, endPoint y: 169, distance: 29.5
click at [369, 169] on icon "0" at bounding box center [283, 150] width 406 height 265
click at [370, 170] on circle at bounding box center [369, 169] width 9 height 9
click at [373, 170] on circle at bounding box center [371, 169] width 9 height 9
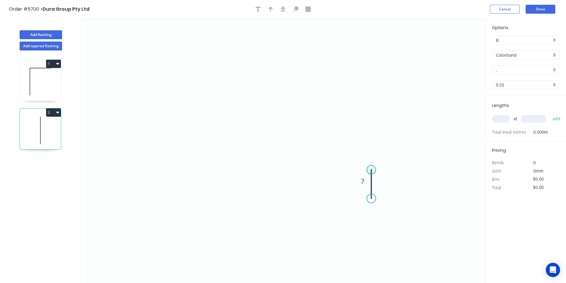
click at [371, 168] on circle at bounding box center [371, 169] width 9 height 9
click at [371, 169] on circle at bounding box center [371, 168] width 9 height 9
click at [405, 168] on icon "0 ?" at bounding box center [283, 150] width 406 height 265
click at [405, 133] on icon "0 ? ?" at bounding box center [283, 150] width 406 height 265
click at [187, 127] on icon "0 ? ? ?" at bounding box center [283, 150] width 406 height 265
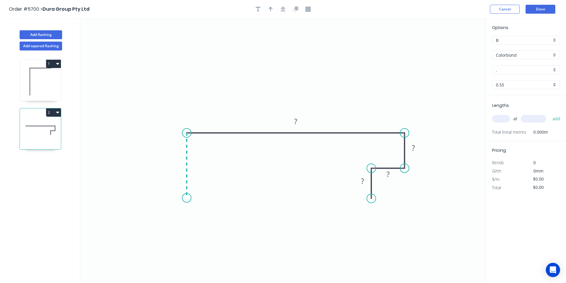
click at [183, 198] on icon "0 ? ? ? ?" at bounding box center [283, 150] width 406 height 265
click at [183, 198] on circle at bounding box center [186, 197] width 9 height 9
click at [184, 200] on circle at bounding box center [186, 197] width 9 height 9
click at [185, 200] on circle at bounding box center [186, 197] width 9 height 9
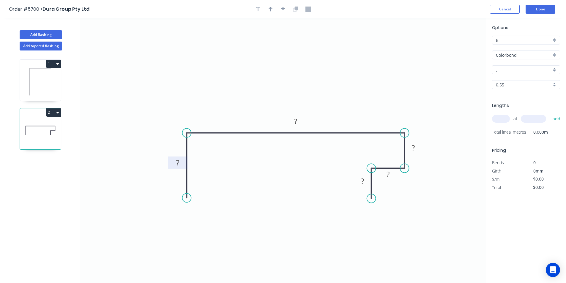
click at [179, 161] on tspan "?" at bounding box center [177, 163] width 3 height 10
type input "$15.12"
click at [299, 121] on tspan "135" at bounding box center [295, 121] width 12 height 10
click at [303, 174] on icon "0 50 160 25 25 25" at bounding box center [283, 150] width 406 height 265
click at [533, 71] on input "." at bounding box center [524, 70] width 56 height 6
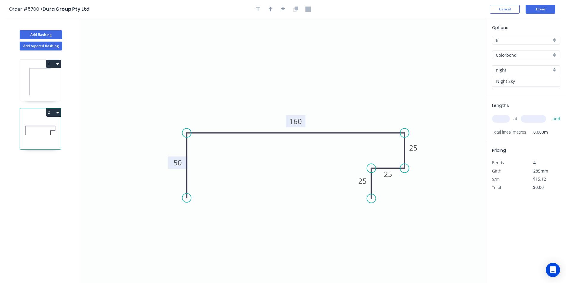
click at [524, 85] on div "Night Sky" at bounding box center [525, 81] width 67 height 10
type input "Night Sky"
click at [503, 120] on input "text" at bounding box center [501, 119] width 18 height 8
type input "2"
type input "4000"
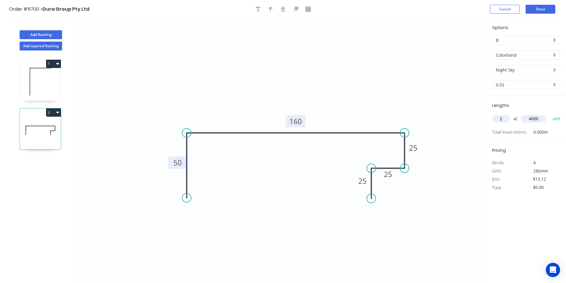
click at [550, 114] on button "add" at bounding box center [557, 119] width 14 height 10
type input "$120.96"
type input "1"
type input "1000"
click at [557, 121] on button "add" at bounding box center [557, 119] width 14 height 10
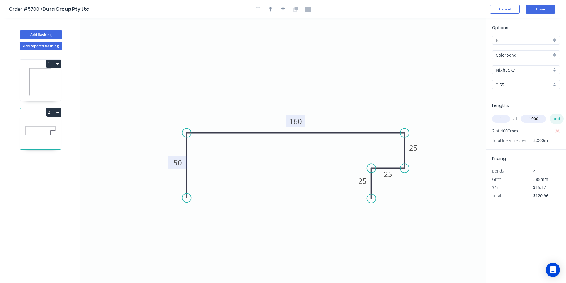
type input "$136.08"
click at [270, 13] on button "button" at bounding box center [270, 9] width 9 height 9
drag, startPoint x: 456, startPoint y: 47, endPoint x: 355, endPoint y: 101, distance: 114.8
click at [352, 102] on icon at bounding box center [354, 92] width 5 height 19
click at [544, 11] on button "Done" at bounding box center [541, 9] width 30 height 9
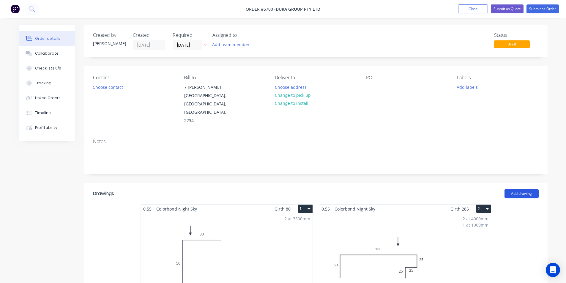
click at [516, 189] on button "Add drawing" at bounding box center [521, 194] width 34 height 10
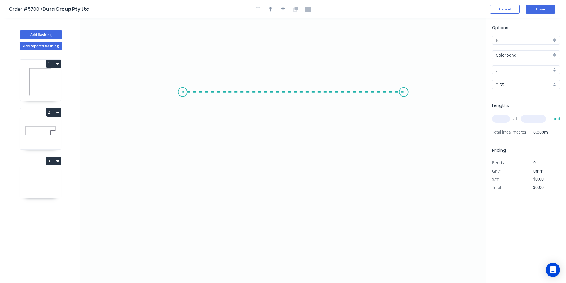
drag, startPoint x: 392, startPoint y: 90, endPoint x: 182, endPoint y: 92, distance: 209.5
click at [182, 92] on icon "0" at bounding box center [283, 150] width 406 height 265
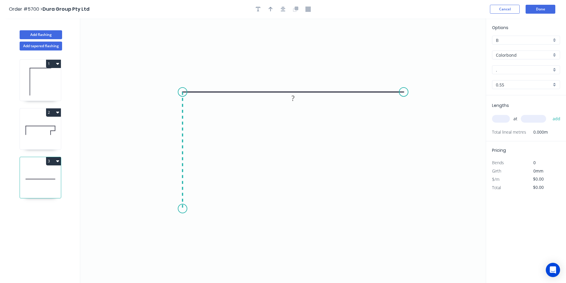
click at [185, 209] on icon "0 ?" at bounding box center [283, 150] width 406 height 265
click at [208, 209] on icon at bounding box center [195, 209] width 26 height 0
click at [208, 209] on circle at bounding box center [208, 208] width 9 height 9
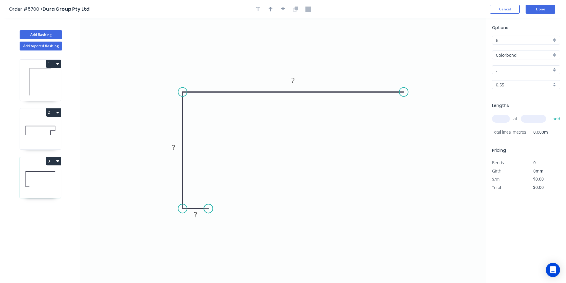
click at [208, 209] on circle at bounding box center [208, 208] width 9 height 9
click at [294, 81] on tspan "?" at bounding box center [292, 80] width 3 height 10
type input "$12.20"
click at [327, 149] on icon "0 25 90 110" at bounding box center [283, 150] width 406 height 265
drag, startPoint x: 403, startPoint y: 91, endPoint x: 388, endPoint y: 92, distance: 14.9
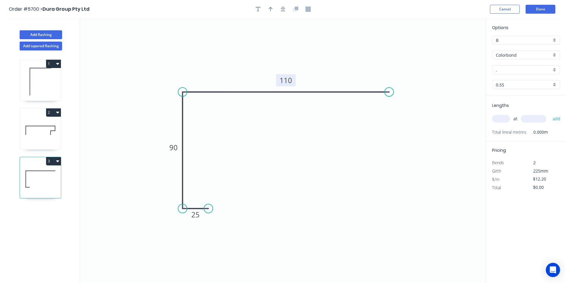
click at [388, 92] on circle at bounding box center [389, 92] width 9 height 9
drag, startPoint x: 395, startPoint y: 95, endPoint x: 379, endPoint y: 94, distance: 16.4
click at [379, 94] on icon "0 25 90 110" at bounding box center [283, 150] width 406 height 265
drag, startPoint x: 272, startPoint y: 12, endPoint x: 297, endPoint y: 14, distance: 25.6
click at [272, 12] on icon "button" at bounding box center [271, 9] width 4 height 5
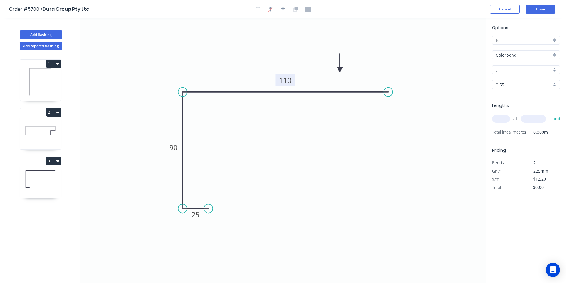
drag, startPoint x: 455, startPoint y: 46, endPoint x: 340, endPoint y: 70, distance: 118.0
click at [340, 70] on icon at bounding box center [339, 63] width 5 height 19
click at [498, 70] on input "." at bounding box center [524, 70] width 56 height 6
type input "b"
click at [526, 78] on div "Night Sky" at bounding box center [525, 81] width 67 height 10
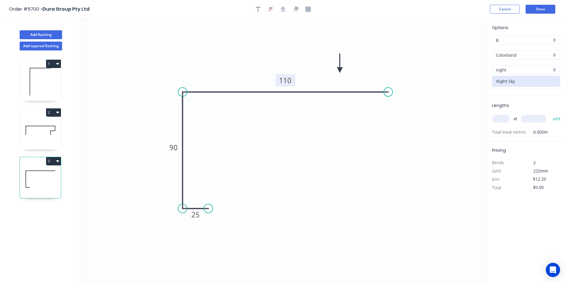
type input "Night Sky"
click at [506, 122] on input "text" at bounding box center [501, 119] width 18 height 8
type input "2"
type input "2600"
click at [557, 118] on button "add" at bounding box center [557, 119] width 14 height 10
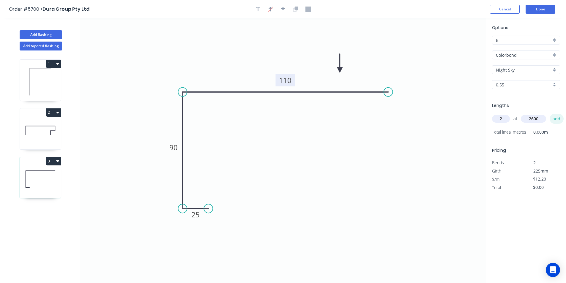
type input "$63.44"
type input "1"
type input "5400"
click at [558, 119] on button "add" at bounding box center [557, 119] width 14 height 10
type input "$129.32"
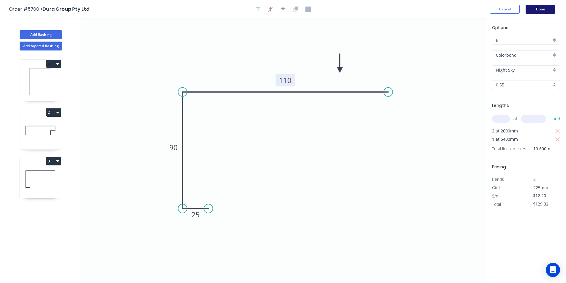
click at [542, 8] on button "Done" at bounding box center [541, 9] width 30 height 9
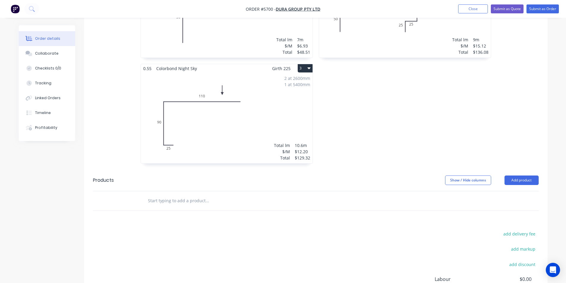
scroll to position [297, 0]
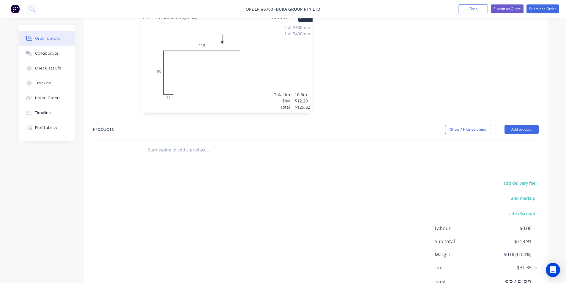
click at [175, 144] on input "text" at bounding box center [207, 150] width 119 height 12
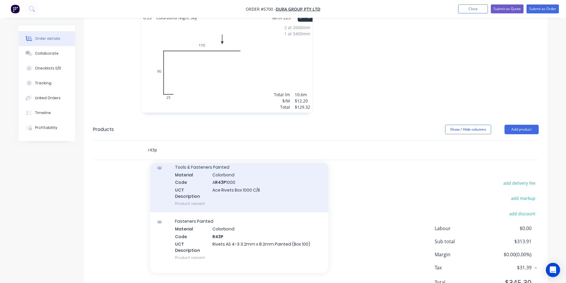
scroll to position [178, 0]
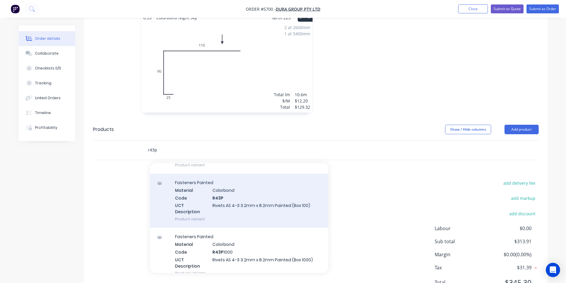
type input "r43p"
click at [219, 196] on div "Fasteners Painted Material Colorbond Code R43P UCT Description Rivets AS 4-3 3.…" at bounding box center [239, 201] width 178 height 54
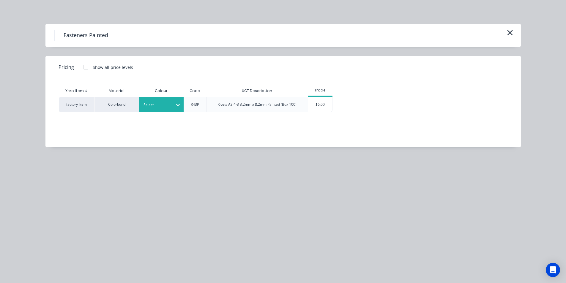
click at [178, 105] on icon at bounding box center [178, 105] width 6 height 6
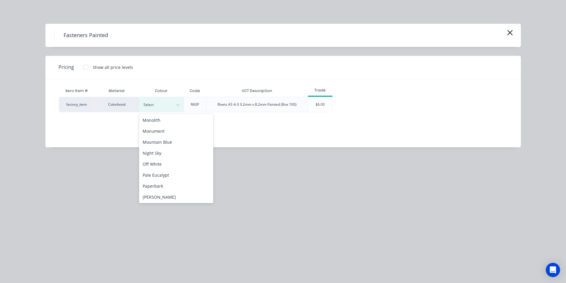
scroll to position [327, 0]
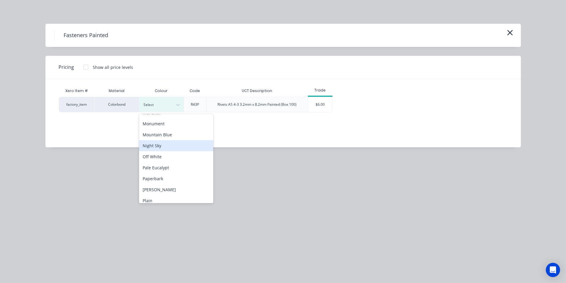
click at [168, 144] on div "Night Sky" at bounding box center [176, 145] width 74 height 11
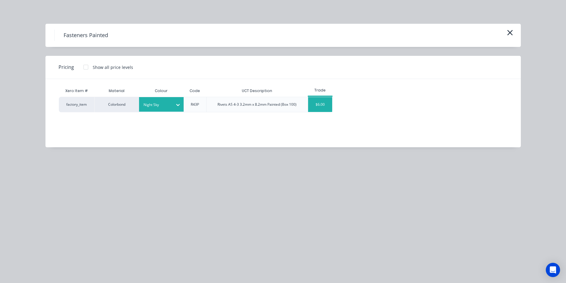
click at [327, 103] on div "$6.00" at bounding box center [320, 104] width 24 height 15
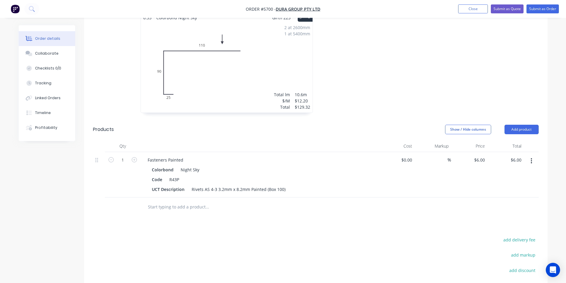
click at [185, 201] on input "text" at bounding box center [207, 207] width 119 height 12
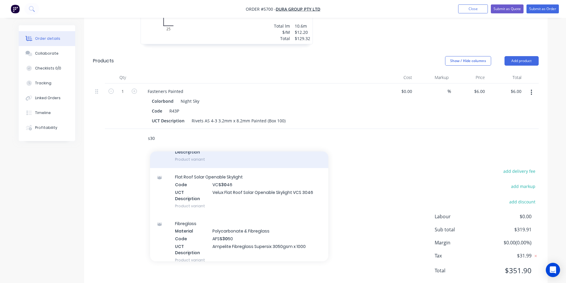
scroll to position [178, 0]
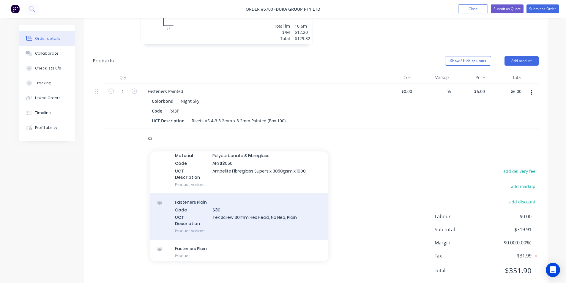
type input "s"
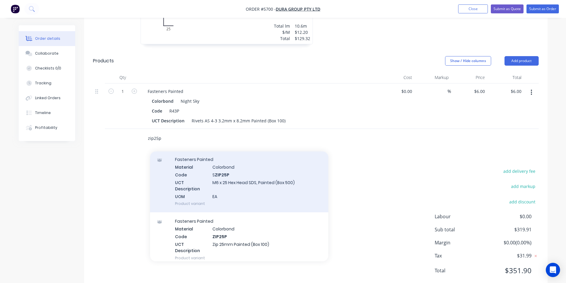
scroll to position [119, 0]
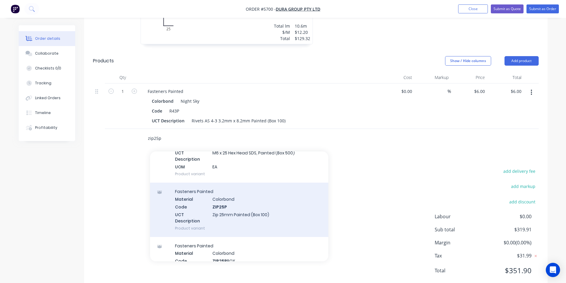
type input "zip25p"
click at [261, 198] on div "Fasteners Painted Material Colorbond Code ZIP25P UCT Description Zip 25mm Paint…" at bounding box center [239, 210] width 178 height 54
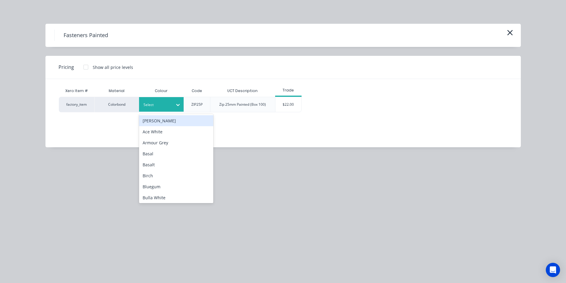
click at [173, 106] on div at bounding box center [178, 105] width 11 height 10
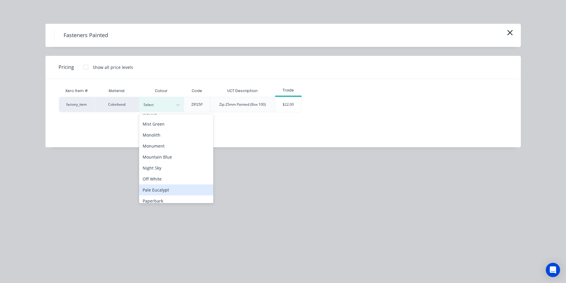
scroll to position [327, 0]
click at [182, 143] on div "Night Sky" at bounding box center [176, 145] width 74 height 11
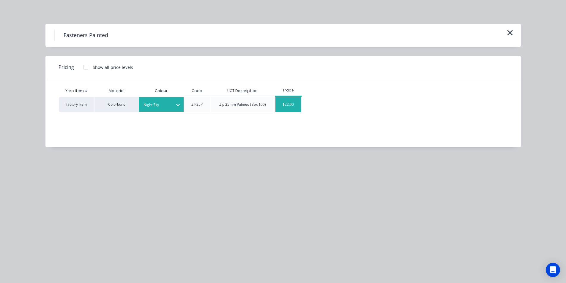
click at [284, 102] on div "$22.00" at bounding box center [288, 104] width 26 height 15
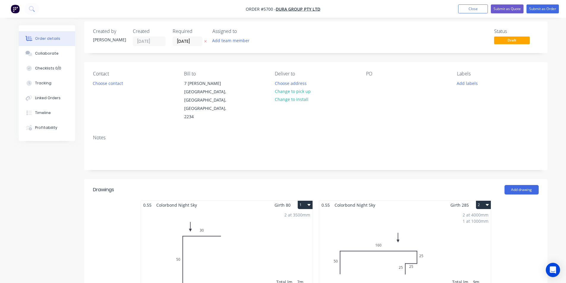
scroll to position [0, 0]
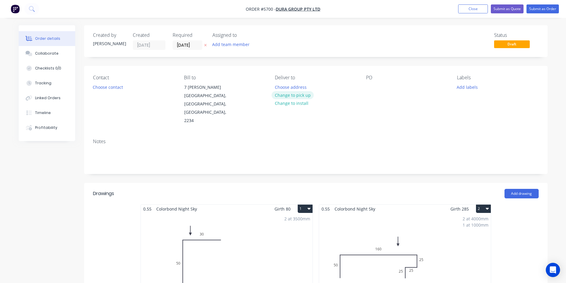
click at [294, 94] on button "Change to pick up" at bounding box center [293, 95] width 42 height 8
click at [365, 91] on div "Contact Choose contact Bill to 7 Cremin Pl Menai, New South Wales, Australia, 2…" at bounding box center [315, 100] width 463 height 68
click at [30, 46] on button "Order details" at bounding box center [47, 38] width 56 height 15
click at [33, 51] on button "Collaborate" at bounding box center [47, 53] width 56 height 15
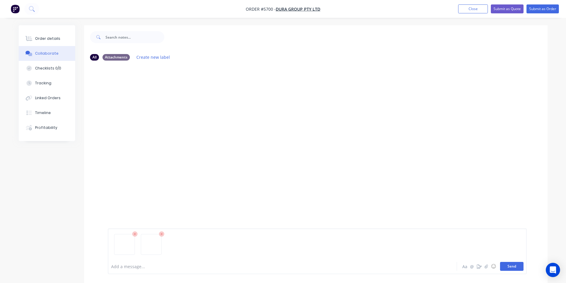
click at [506, 264] on button "Send" at bounding box center [511, 266] width 23 height 9
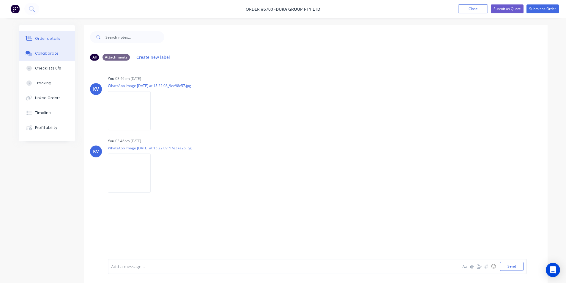
click at [40, 42] on button "Order details" at bounding box center [47, 38] width 56 height 15
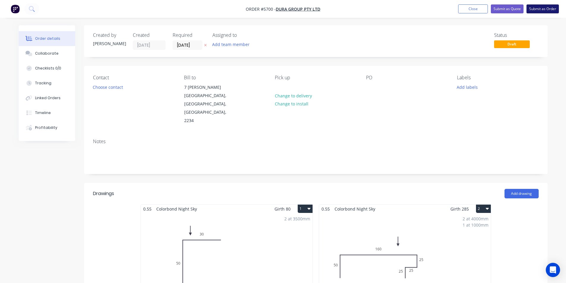
click at [551, 12] on button "Submit as Order" at bounding box center [542, 8] width 32 height 9
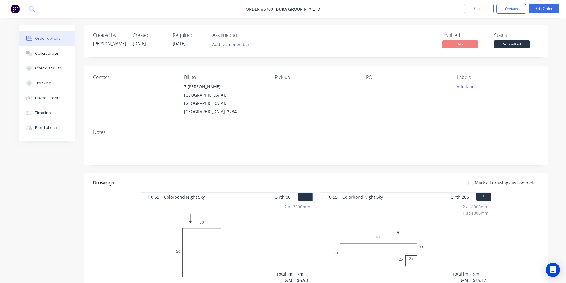
click at [513, 39] on span at bounding box center [512, 39] width 4 height 2
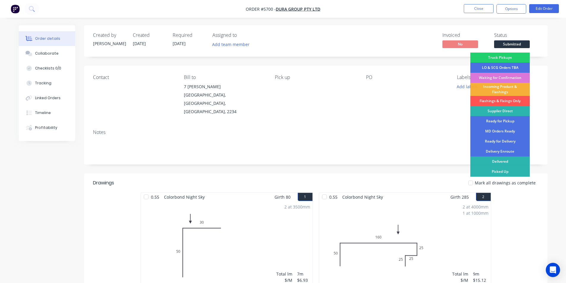
click at [505, 97] on div "Flashings & Fixings Only" at bounding box center [499, 101] width 59 height 10
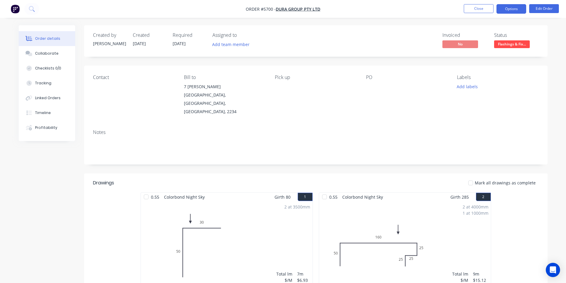
click at [508, 11] on button "Options" at bounding box center [511, 9] width 30 height 10
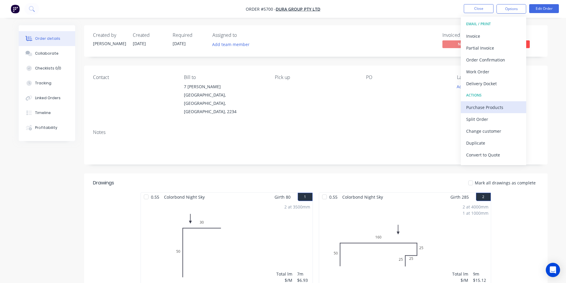
click at [494, 109] on div "Purchase Products" at bounding box center [493, 107] width 55 height 9
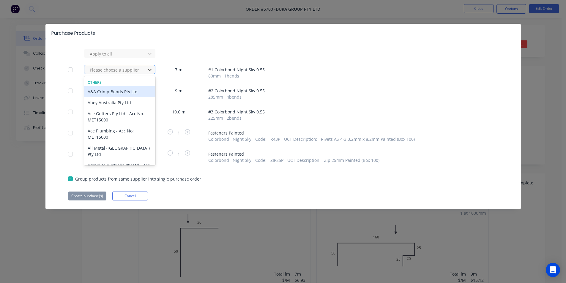
click at [138, 65] on div "Please choose a supplier" at bounding box center [119, 69] width 71 height 9
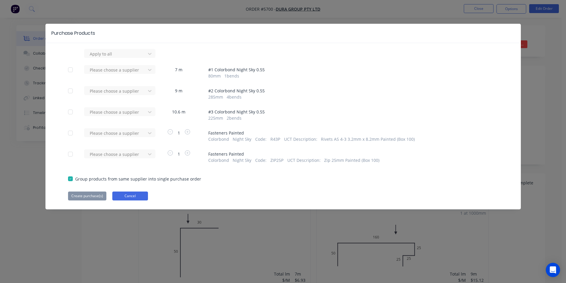
click at [135, 194] on button "Cancel" at bounding box center [130, 196] width 36 height 9
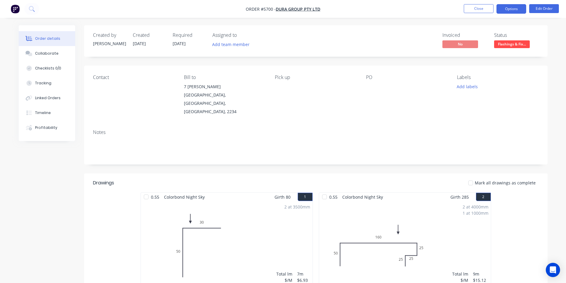
click at [503, 10] on button "Options" at bounding box center [511, 9] width 30 height 10
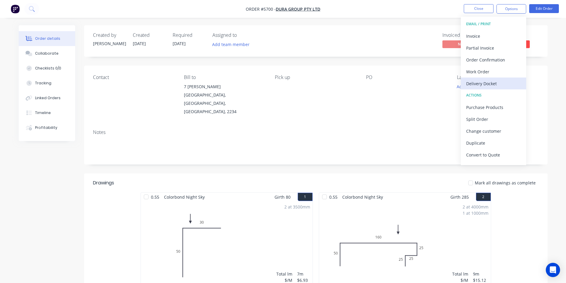
drag, startPoint x: 478, startPoint y: 108, endPoint x: 477, endPoint y: 72, distance: 36.0
click at [477, 79] on div "EMAIL / PRINT Invoice Partial Invoice Order Confirmation Work Order Delivery Do…" at bounding box center [493, 91] width 65 height 149
click at [477, 70] on div "Work Order" at bounding box center [493, 71] width 55 height 9
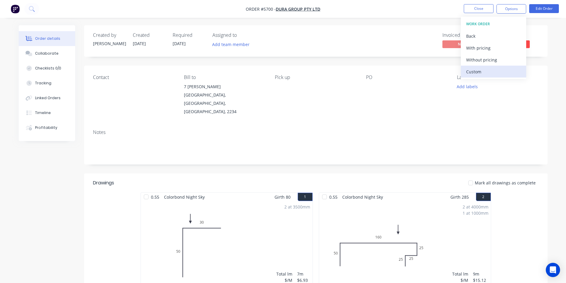
click at [477, 68] on div "Custom" at bounding box center [493, 71] width 55 height 9
click at [473, 59] on div "Without pricing" at bounding box center [493, 60] width 55 height 9
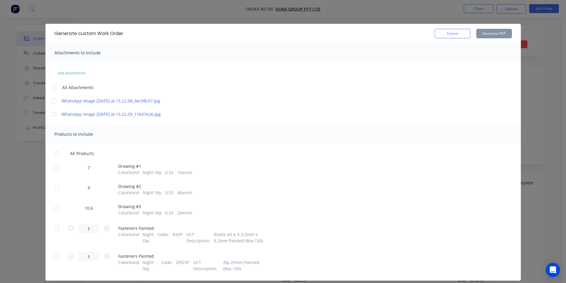
click at [59, 174] on div at bounding box center [57, 169] width 12 height 12
click at [52, 195] on div at bounding box center [57, 189] width 12 height 12
click at [56, 215] on div at bounding box center [57, 209] width 12 height 12
click at [493, 33] on button "Generate PDF" at bounding box center [494, 34] width 36 height 10
click at [442, 32] on button "Cancel" at bounding box center [453, 34] width 36 height 10
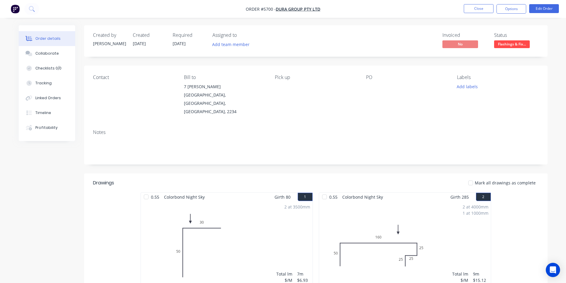
click at [181, 44] on span "[DATE]" at bounding box center [179, 44] width 13 height 6
click at [535, 12] on button "Edit Order" at bounding box center [544, 8] width 30 height 9
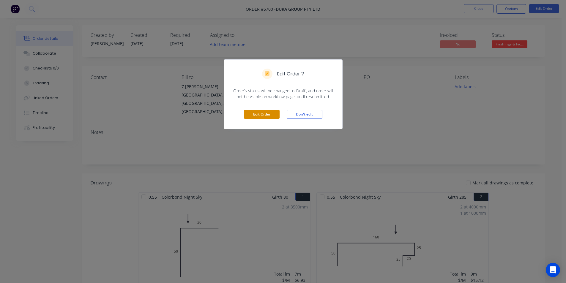
click at [259, 111] on button "Edit Order" at bounding box center [262, 114] width 36 height 9
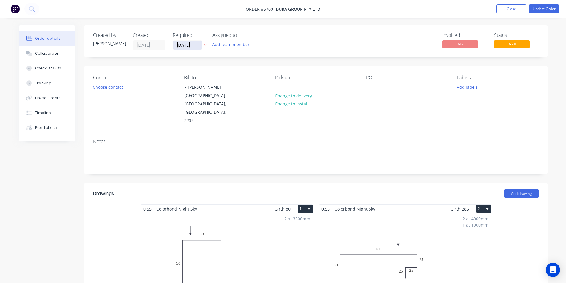
click at [191, 47] on input "[DATE]" at bounding box center [187, 45] width 29 height 9
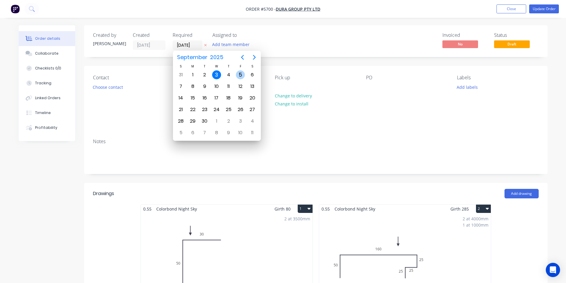
click at [240, 75] on div "5" at bounding box center [240, 74] width 9 height 9
type input "05/09/25"
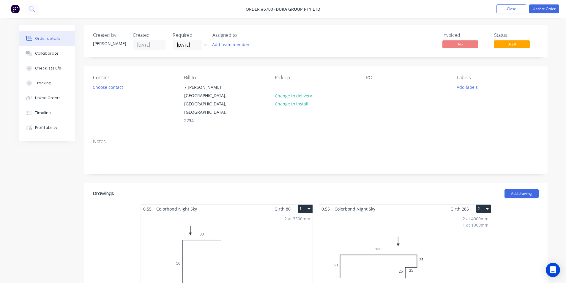
click at [480, 83] on div "Add labels" at bounding box center [497, 87] width 81 height 8
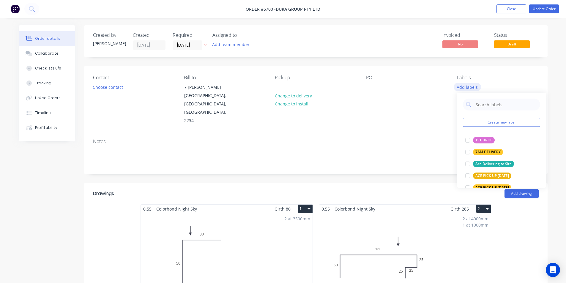
click at [479, 85] on button "Add labels" at bounding box center [467, 87] width 27 height 8
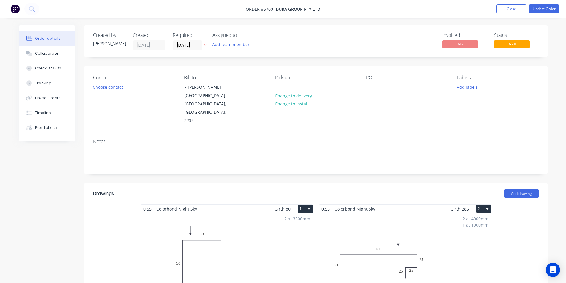
click at [480, 84] on div "Add labels" at bounding box center [497, 87] width 81 height 8
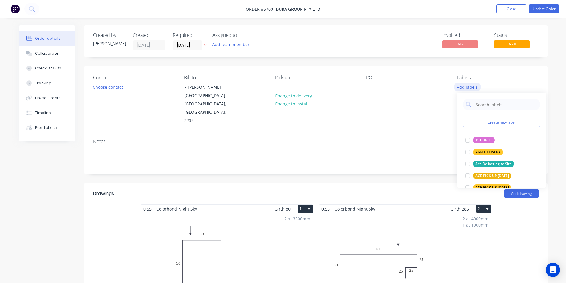
click at [472, 90] on button "Add labels" at bounding box center [467, 87] width 27 height 8
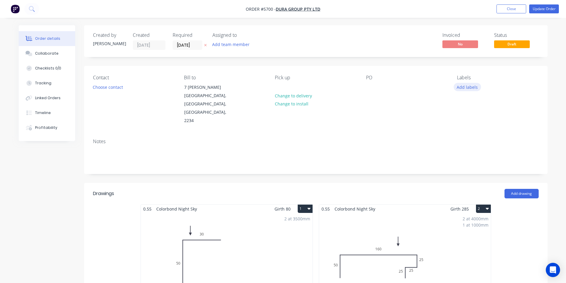
click at [472, 89] on button "Add labels" at bounding box center [467, 87] width 27 height 8
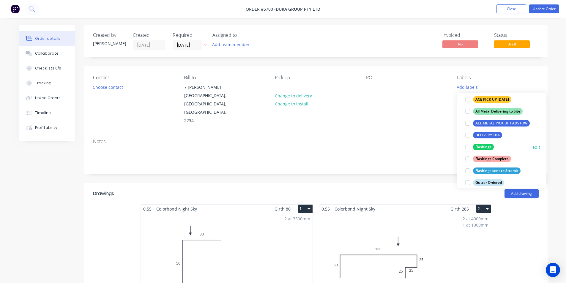
scroll to position [89, 0]
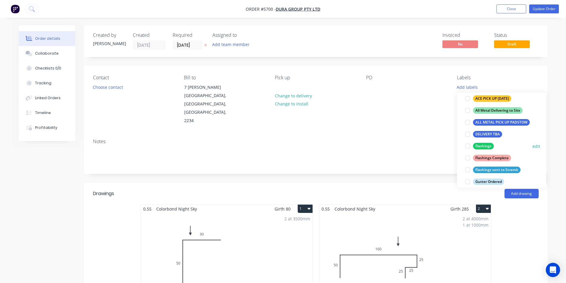
click at [467, 146] on div at bounding box center [468, 146] width 12 height 12
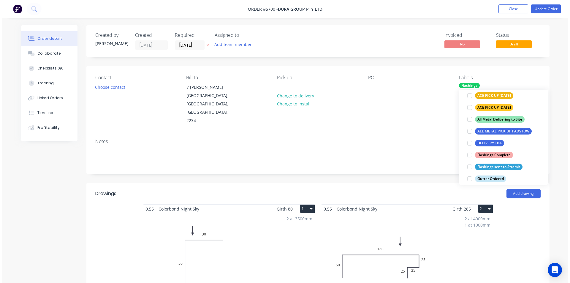
scroll to position [0, 0]
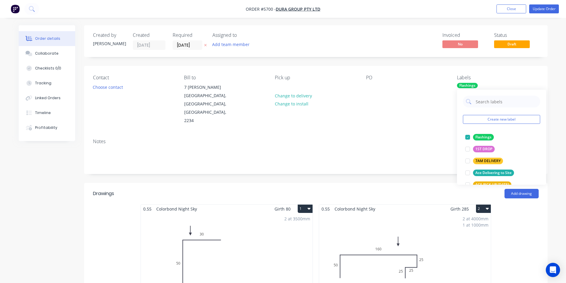
click at [358, 112] on div "Contact Choose contact Bill to 7 Cremin Pl Menai, New South Wales, Australia, 2…" at bounding box center [315, 100] width 463 height 68
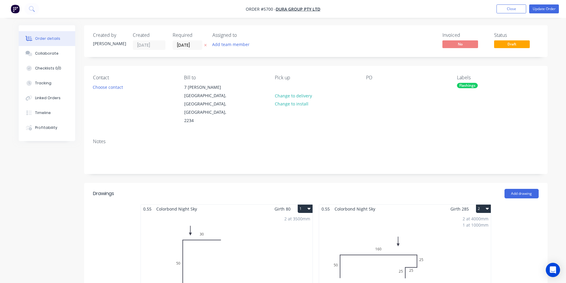
click at [545, 14] on nav "Order #5700 - Dura Group Pty Ltd Add product Close Update Order" at bounding box center [283, 9] width 566 height 18
click at [543, 10] on button "Update Order" at bounding box center [544, 8] width 30 height 9
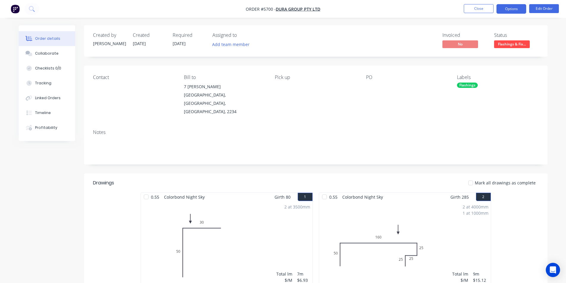
click at [516, 9] on button "Options" at bounding box center [511, 9] width 30 height 10
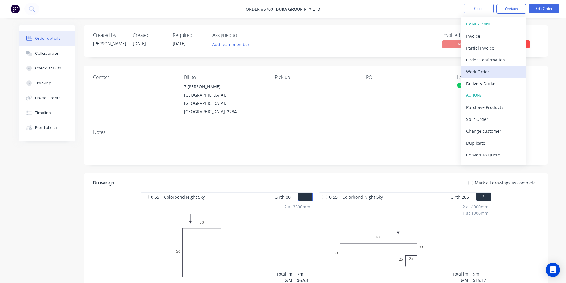
click at [489, 70] on div "Work Order" at bounding box center [493, 71] width 55 height 9
click at [477, 70] on div "Custom" at bounding box center [493, 71] width 55 height 9
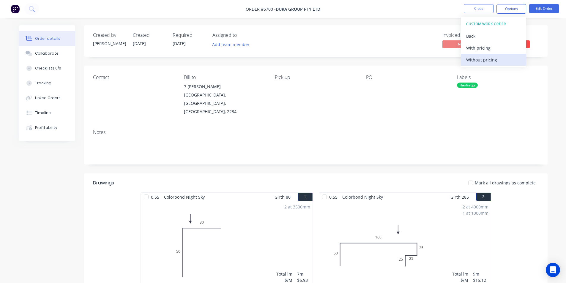
click at [477, 64] on button "Without pricing" at bounding box center [493, 60] width 65 height 12
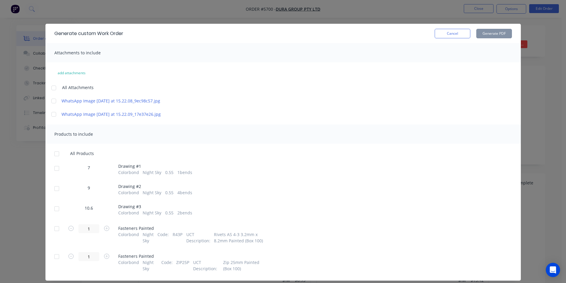
click at [53, 174] on div at bounding box center [57, 169] width 12 height 12
click at [56, 195] on div at bounding box center [57, 189] width 12 height 12
drag, startPoint x: 53, startPoint y: 221, endPoint x: 159, endPoint y: 172, distance: 116.4
click at [54, 215] on div at bounding box center [57, 209] width 12 height 12
click at [480, 34] on button "Generate PDF" at bounding box center [494, 34] width 36 height 10
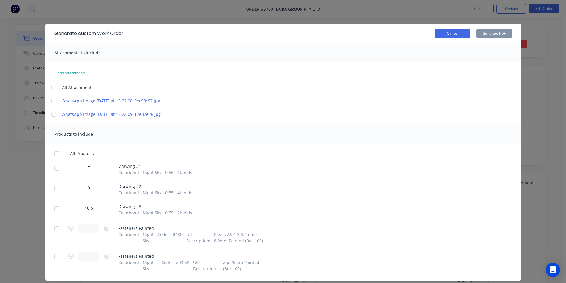
click at [446, 34] on button "Cancel" at bounding box center [453, 34] width 36 height 10
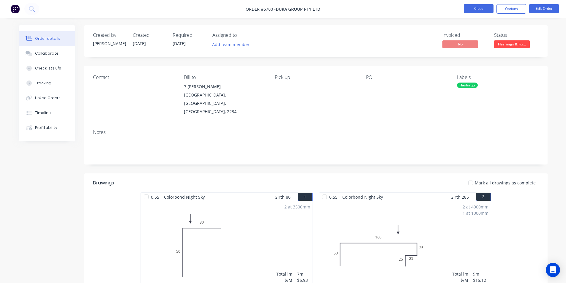
click at [477, 10] on button "Close" at bounding box center [479, 8] width 30 height 9
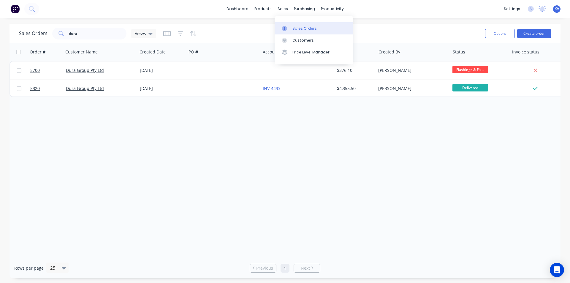
click at [291, 29] on link "Sales Orders" at bounding box center [314, 28] width 79 height 12
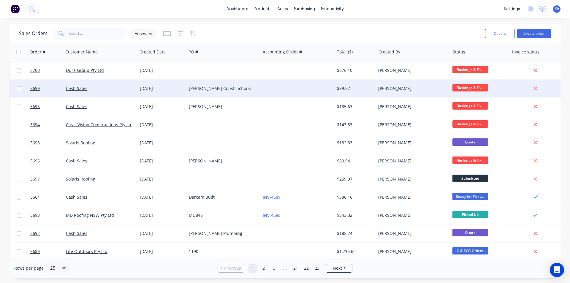
click at [231, 92] on div "[PERSON_NAME] Constructions" at bounding box center [224, 89] width 74 height 18
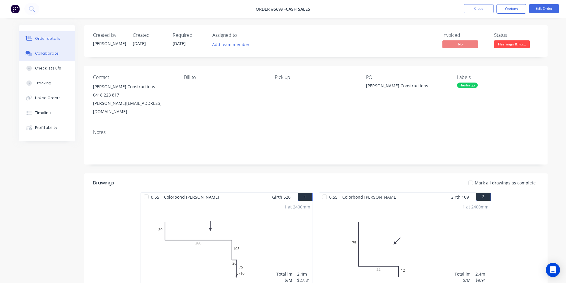
click at [51, 57] on button "Collaborate" at bounding box center [47, 53] width 56 height 15
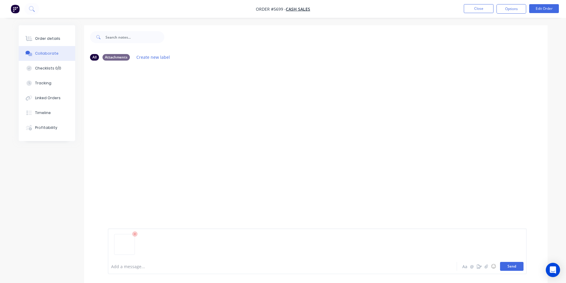
click at [505, 266] on button "Send" at bounding box center [511, 266] width 23 height 9
click at [474, 12] on button "Close" at bounding box center [479, 8] width 30 height 9
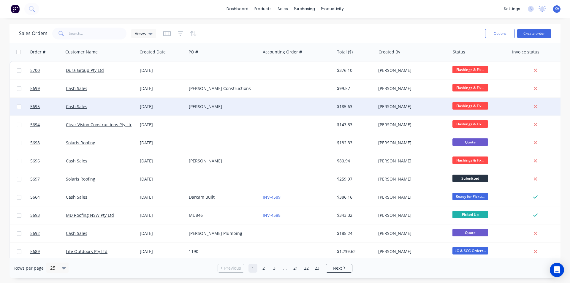
click at [258, 106] on div "[PERSON_NAME]" at bounding box center [224, 107] width 74 height 18
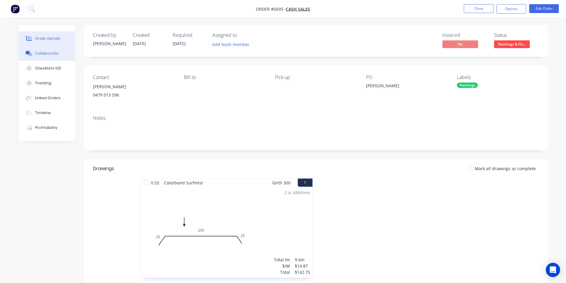
click at [51, 53] on div "Collaborate" at bounding box center [46, 53] width 23 height 5
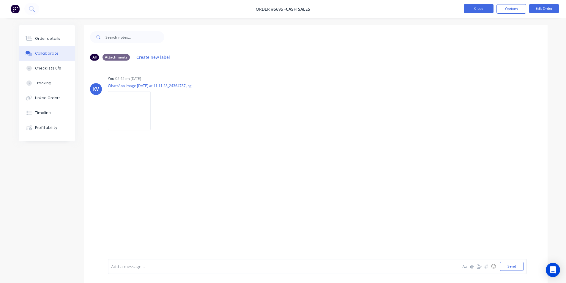
click at [481, 11] on button "Close" at bounding box center [479, 8] width 30 height 9
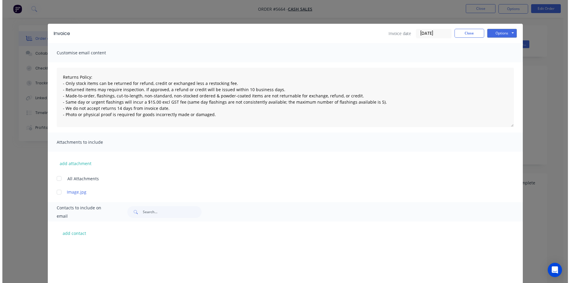
scroll to position [149, 0]
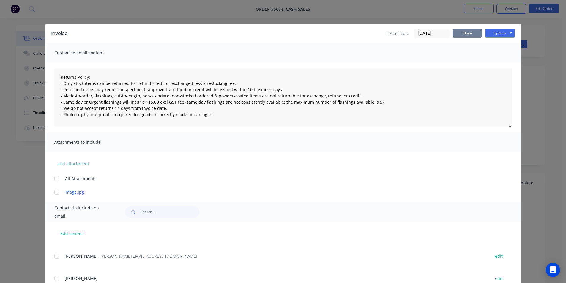
click at [463, 36] on button "Close" at bounding box center [468, 33] width 30 height 9
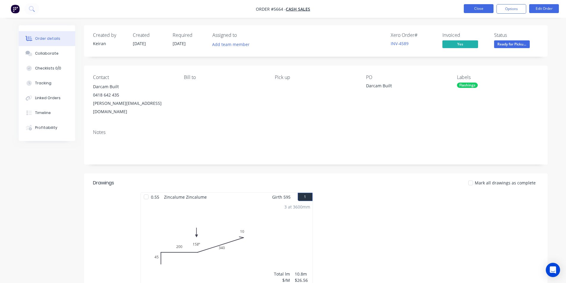
click at [479, 9] on button "Close" at bounding box center [479, 8] width 30 height 9
